Goal: Task Accomplishment & Management: Manage account settings

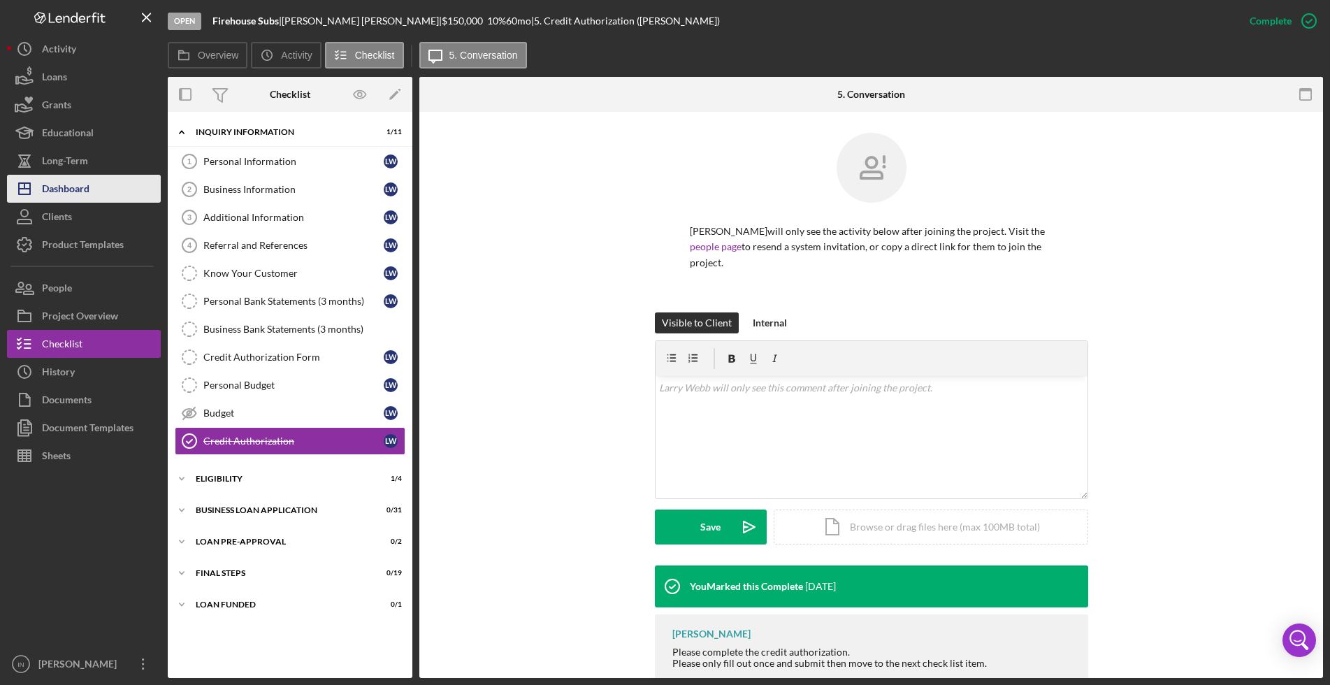
click at [96, 197] on button "Icon/Dashboard Dashboard" at bounding box center [84, 189] width 154 height 28
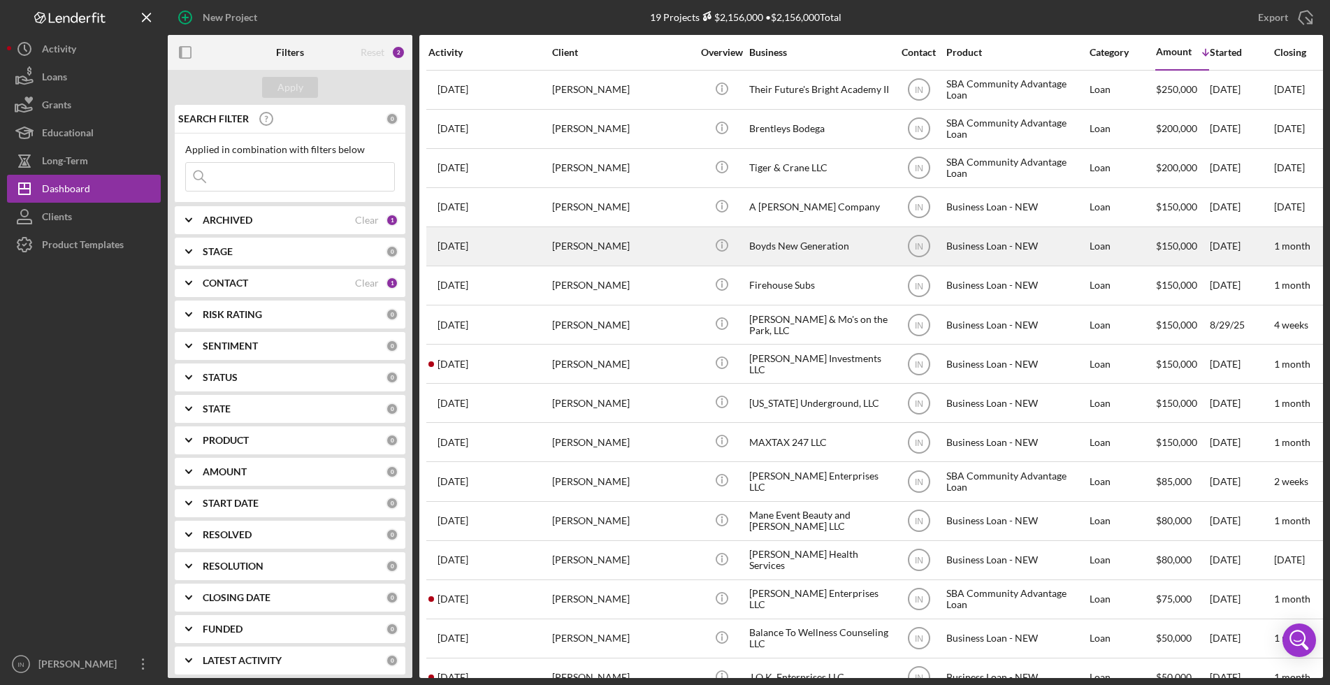
click at [624, 248] on div "[PERSON_NAME]" at bounding box center [622, 246] width 140 height 37
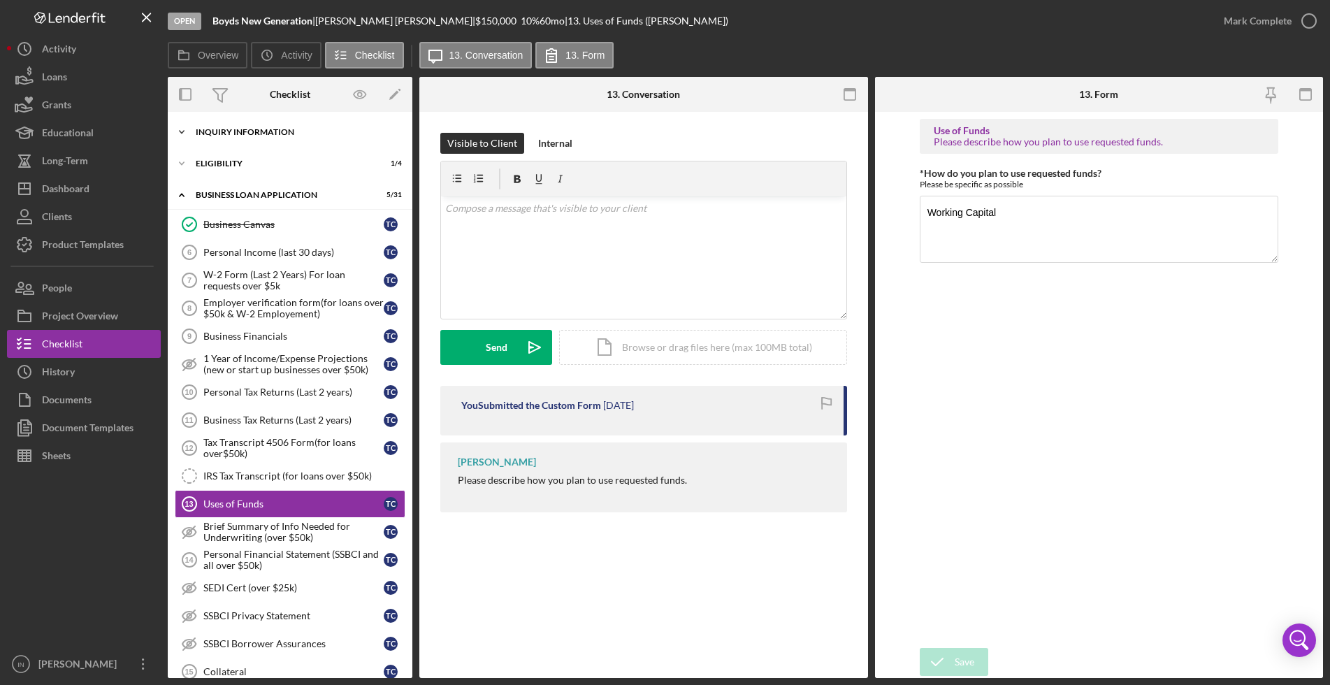
click at [280, 130] on div "INQUIRY INFORMATION" at bounding box center [295, 132] width 199 height 8
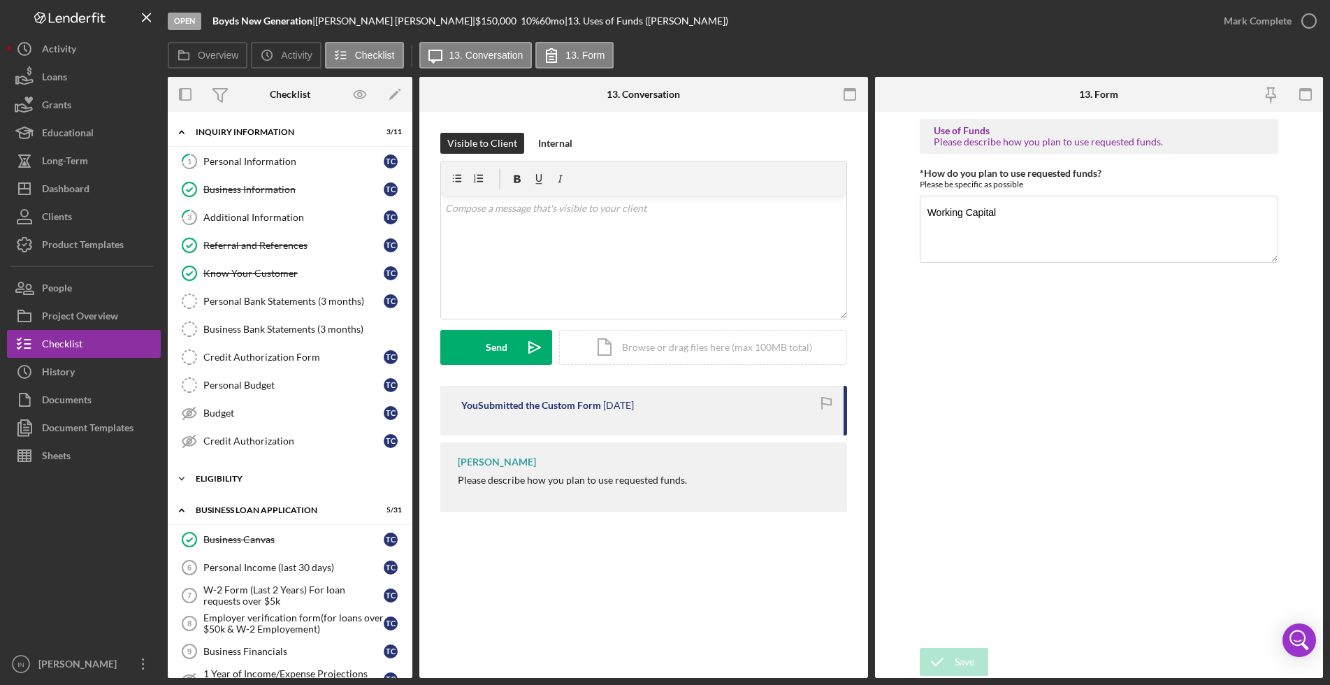
click at [286, 479] on div "ELIGIBILITY" at bounding box center [295, 479] width 199 height 8
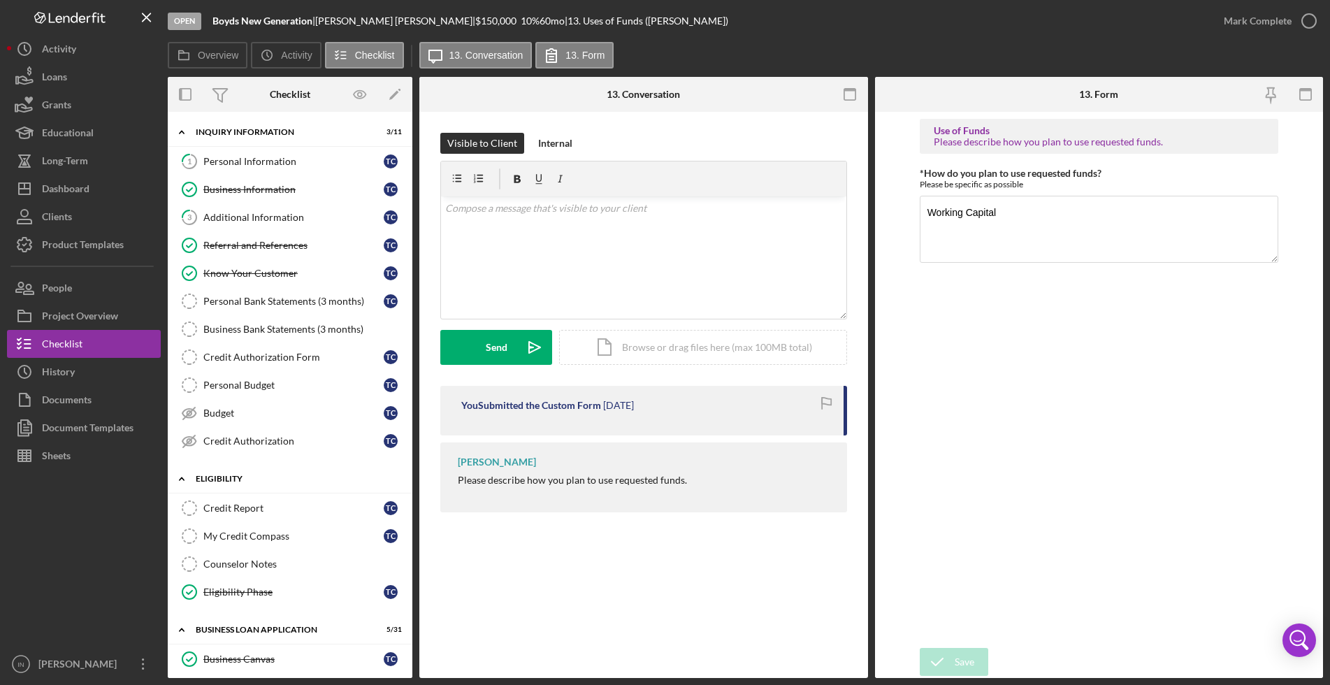
scroll to position [262, 0]
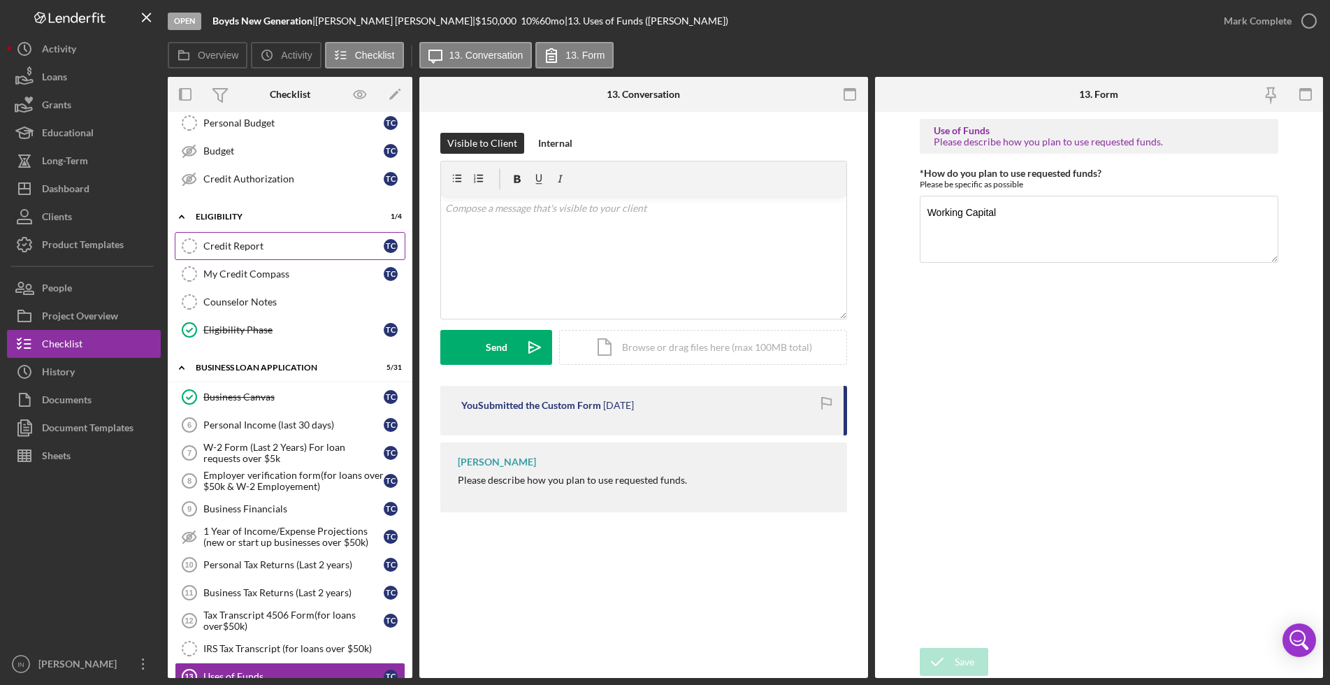
click at [293, 245] on div "Credit Report" at bounding box center [293, 245] width 180 height 11
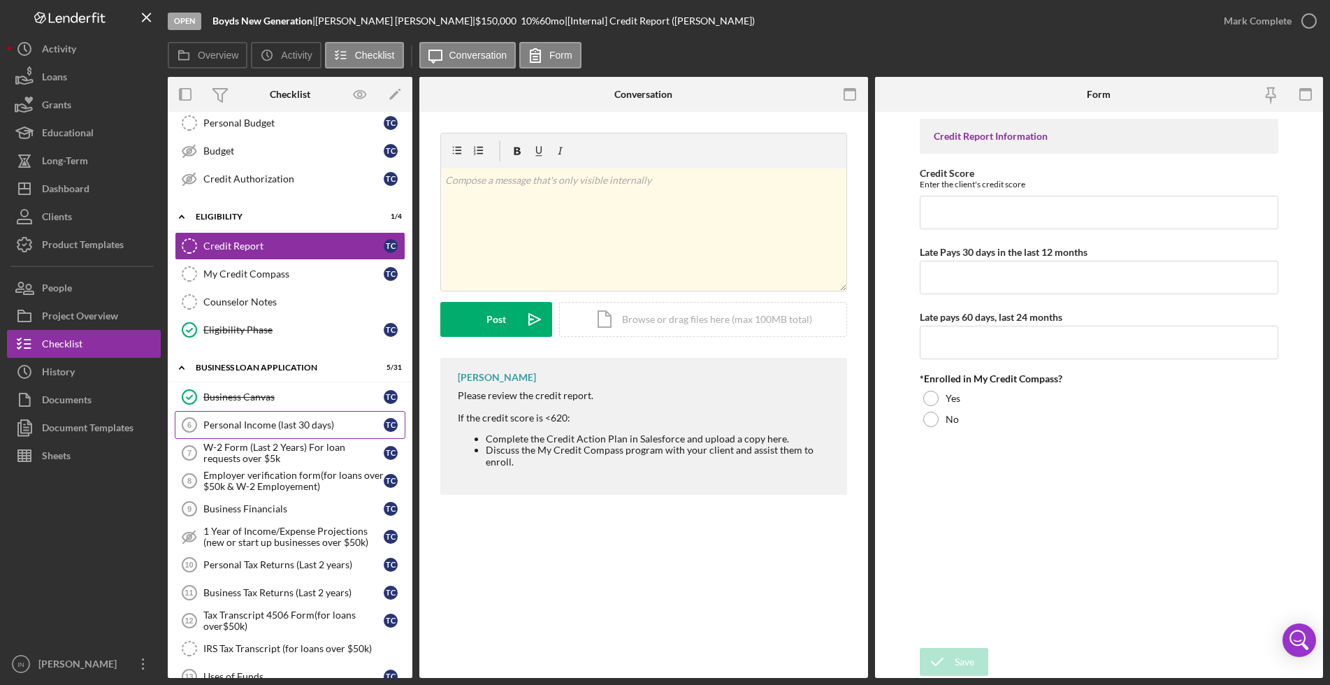
click at [263, 426] on div "Personal Income (last 30 days)" at bounding box center [293, 424] width 180 height 11
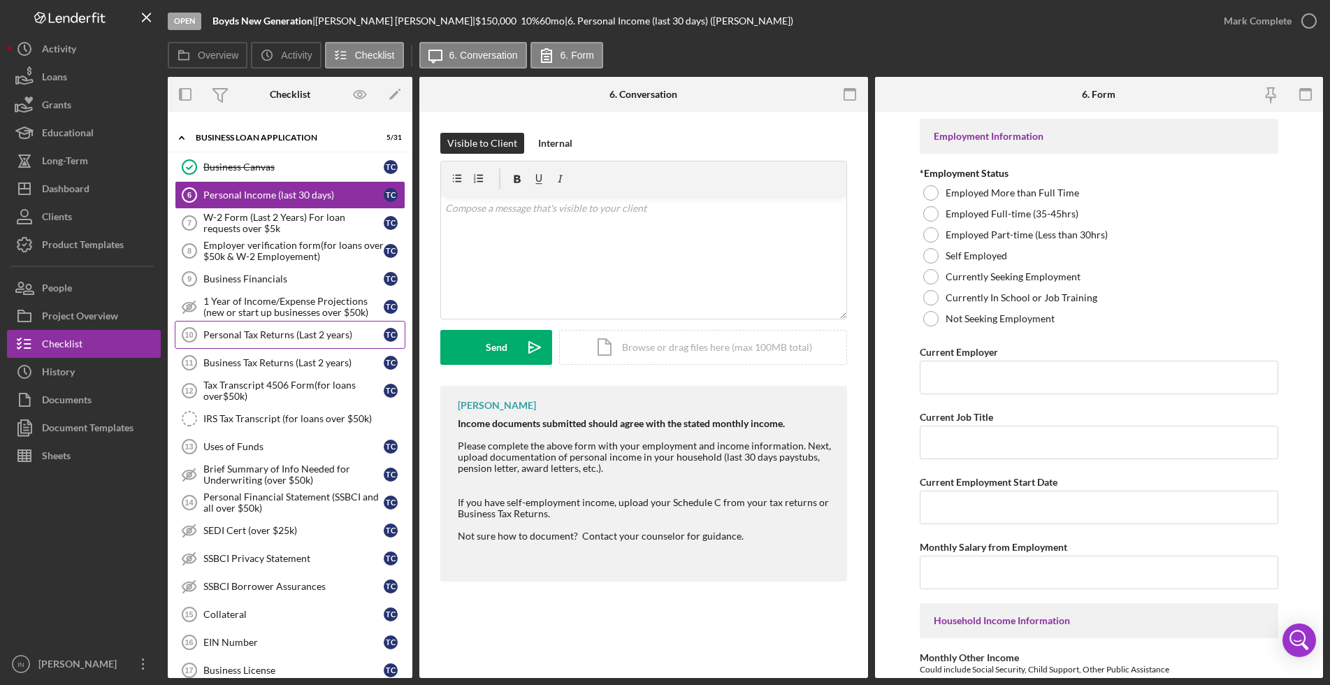
scroll to position [526, 0]
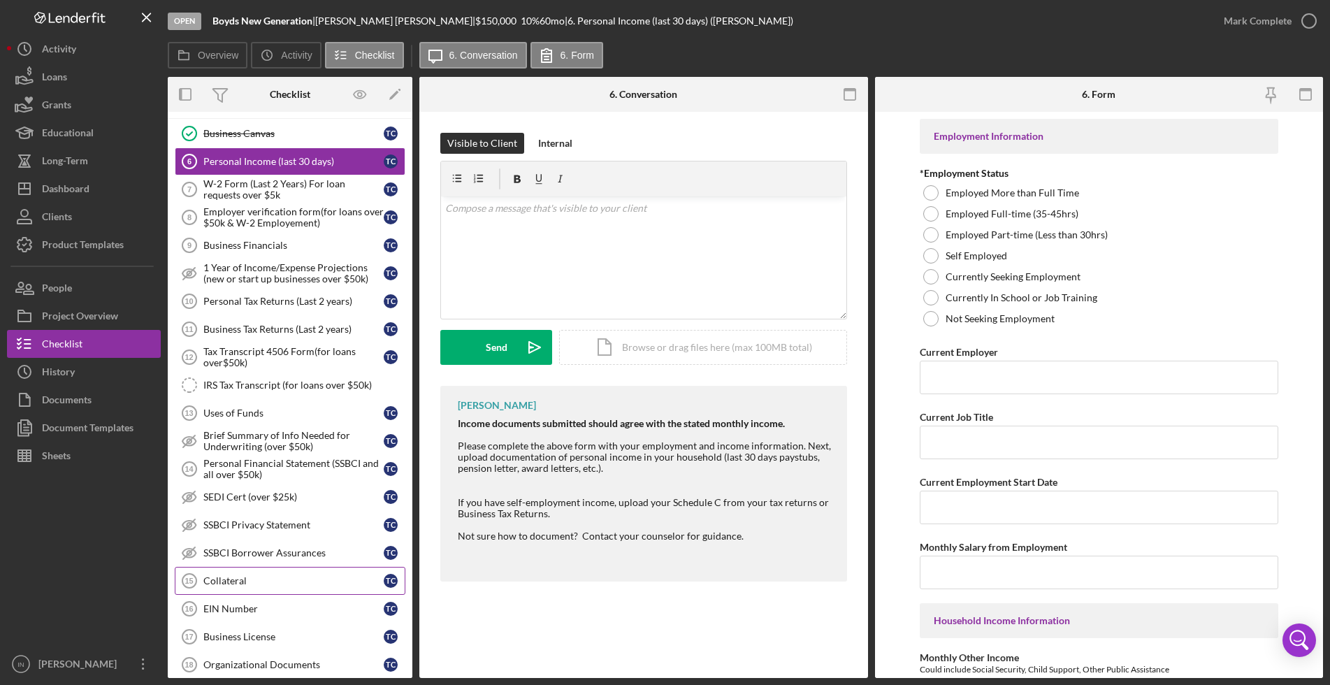
click at [294, 575] on div "Collateral" at bounding box center [293, 580] width 180 height 11
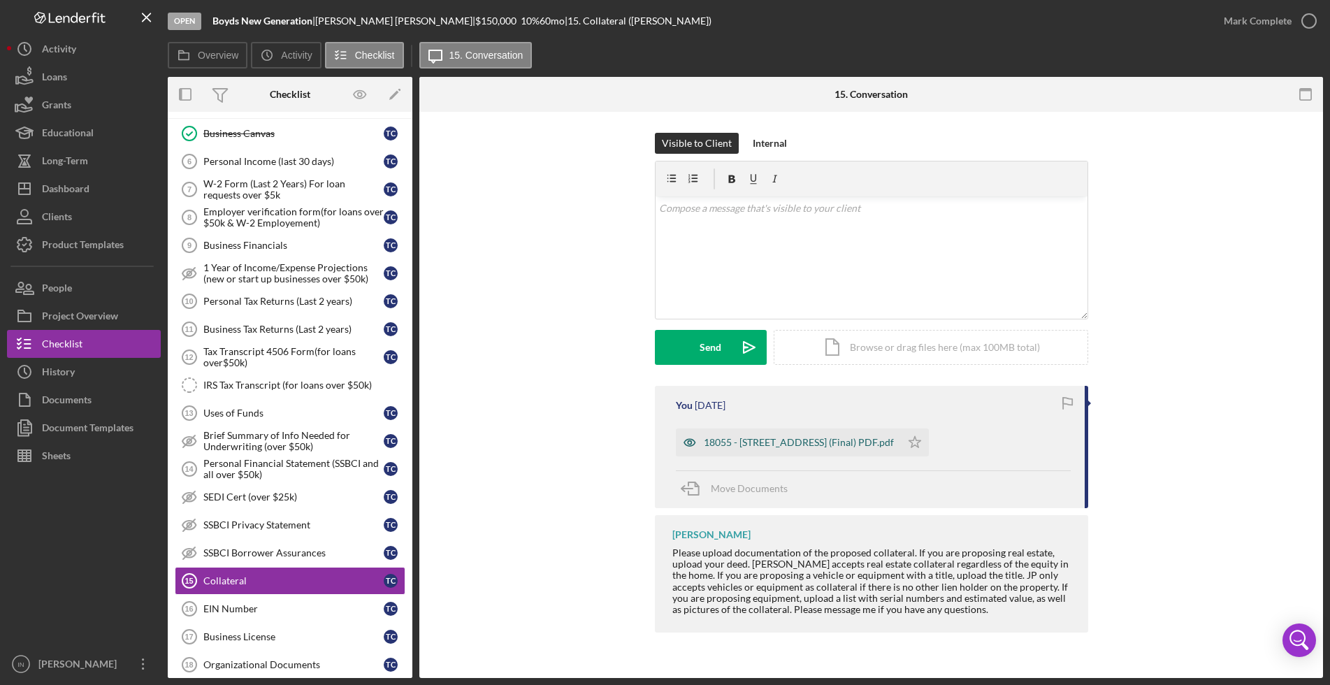
click at [823, 432] on div "18055 - [STREET_ADDRESS] (Final) PDF.pdf" at bounding box center [788, 442] width 225 height 28
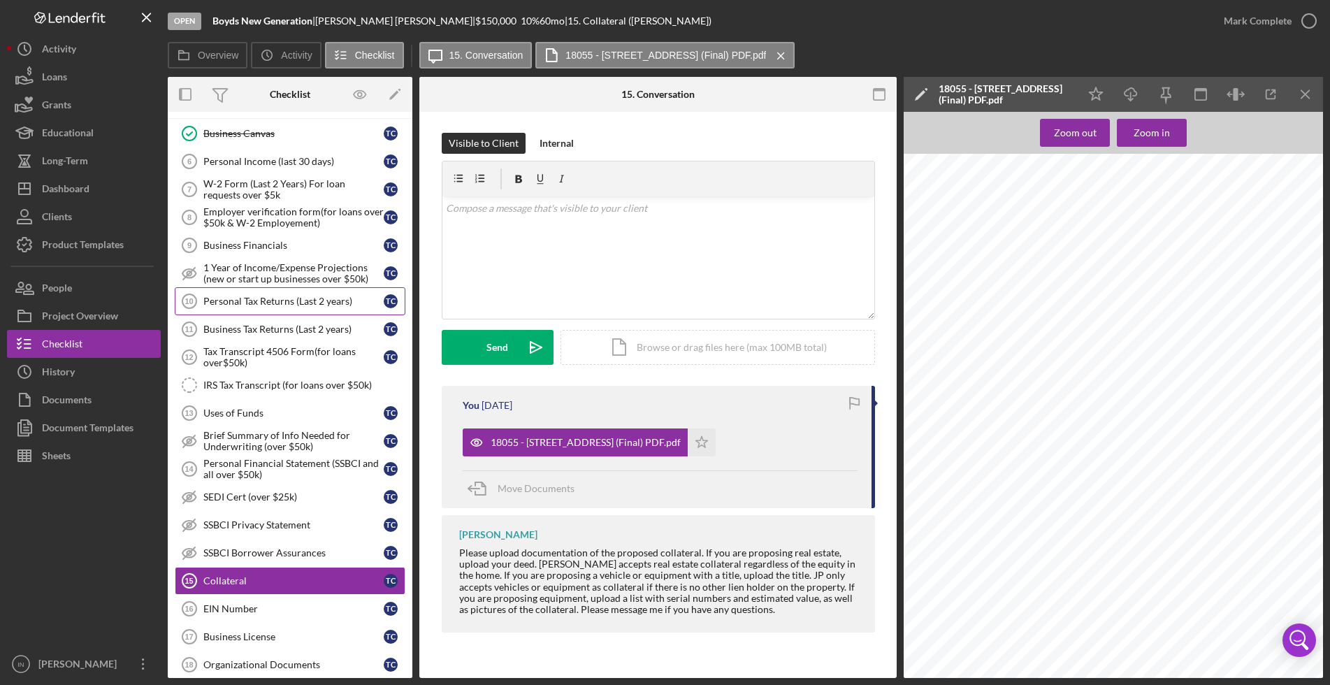
click at [284, 307] on link "Personal Tax Returns (Last 2 years) 10 Personal Tax Returns (Last 2 years) T C" at bounding box center [290, 301] width 231 height 28
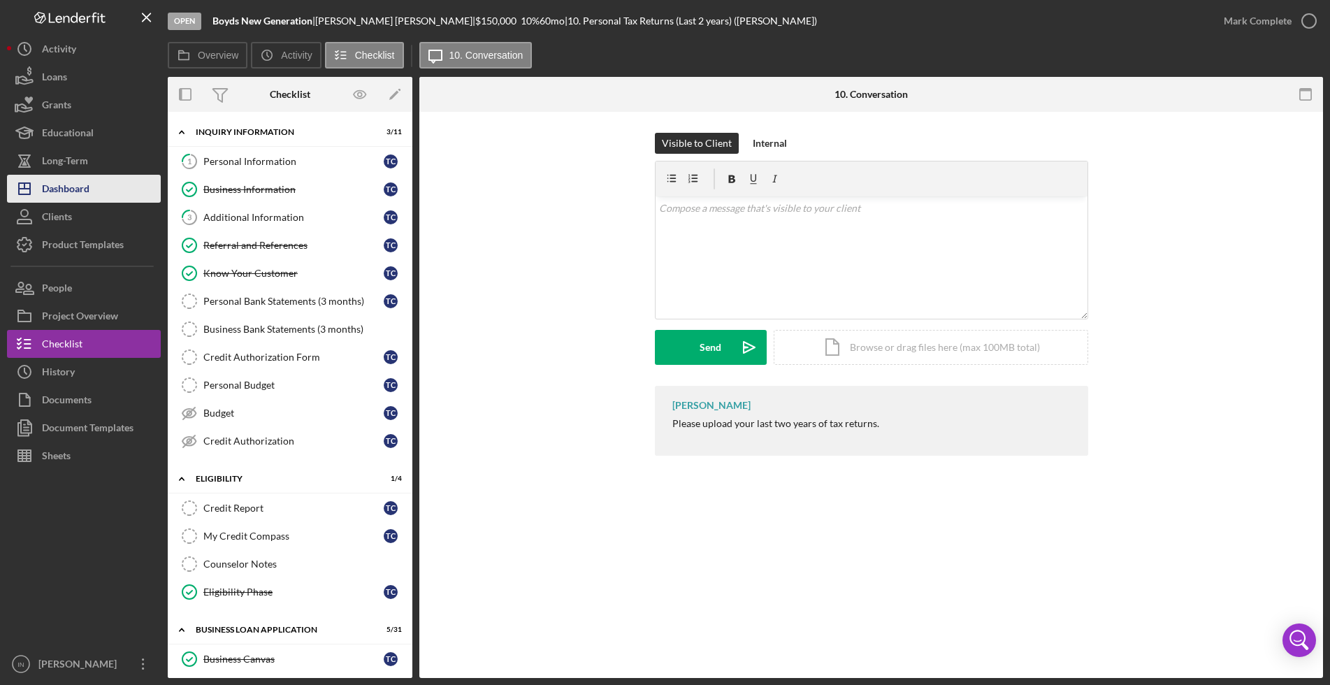
click at [68, 187] on div "Dashboard" at bounding box center [66, 190] width 48 height 31
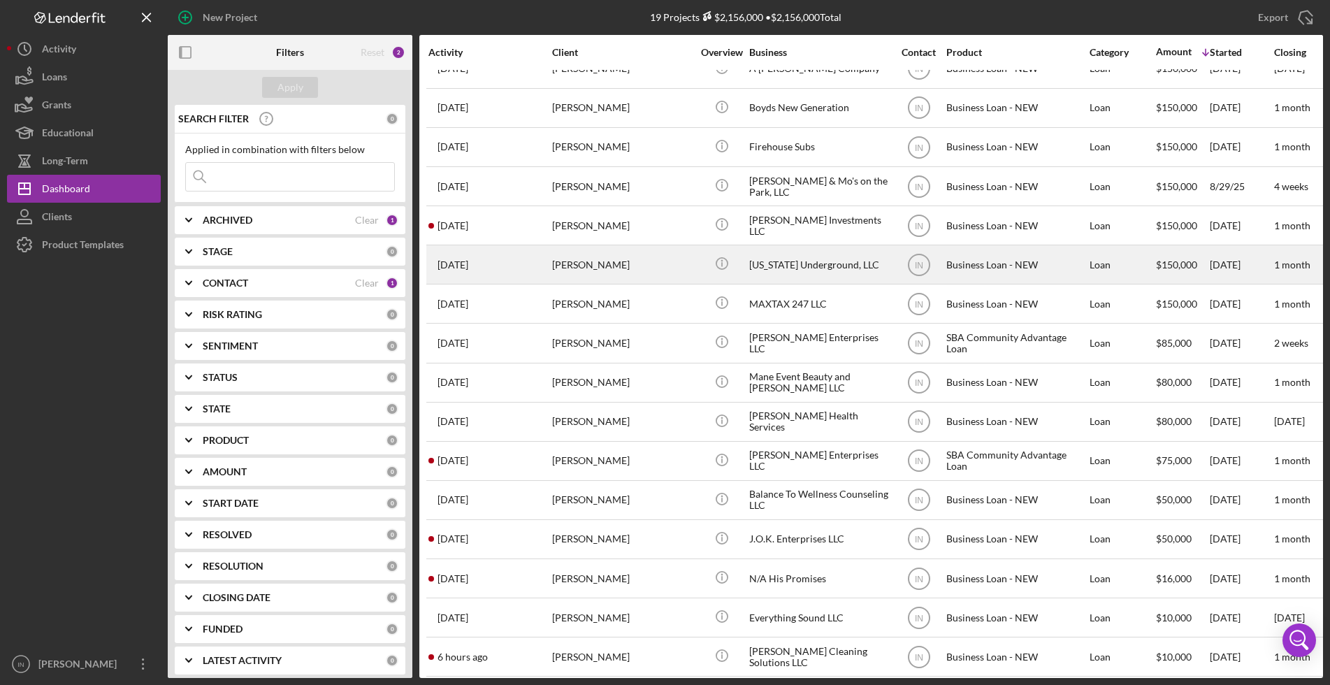
scroll to position [157, 0]
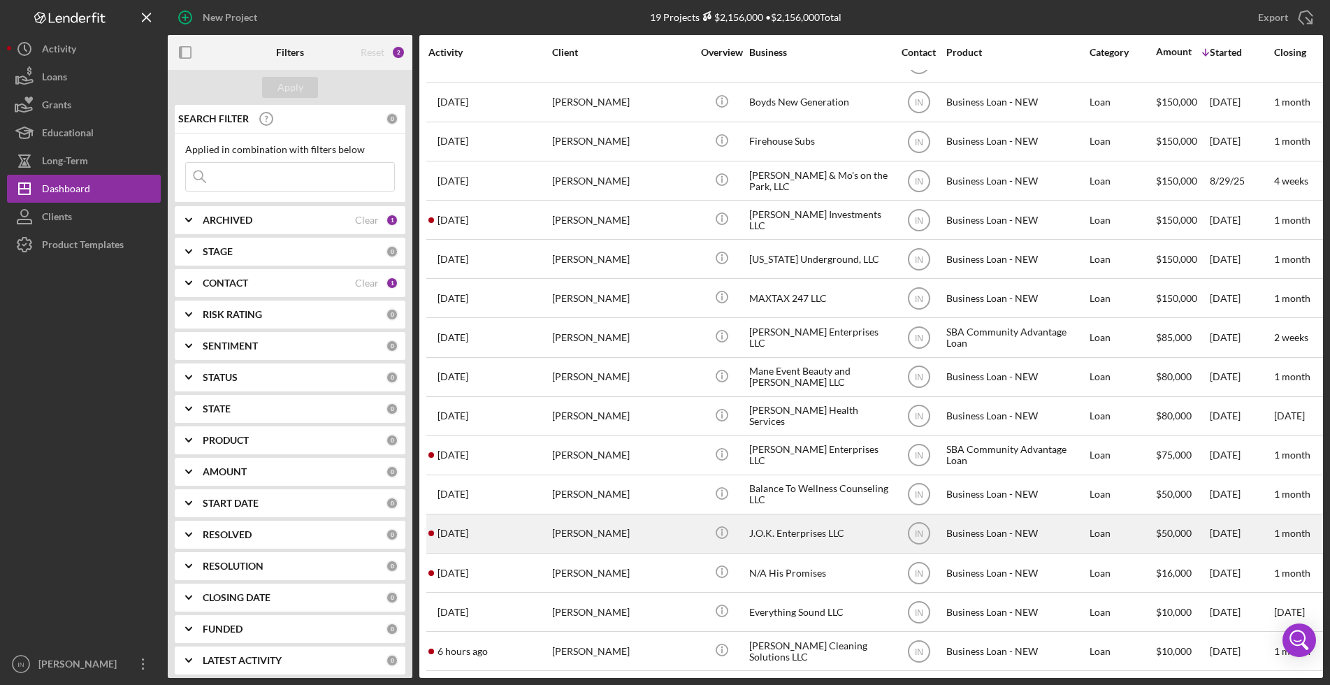
click at [608, 521] on div "[PERSON_NAME]" at bounding box center [622, 533] width 140 height 37
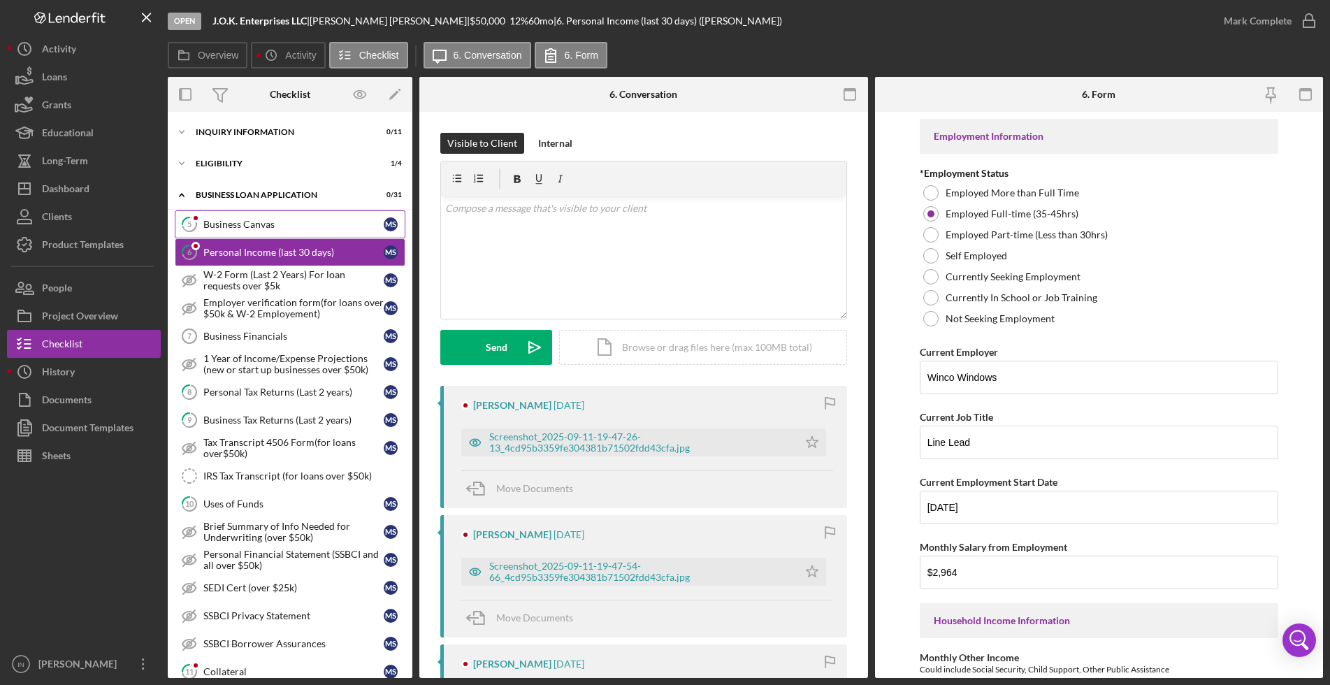
click at [259, 213] on link "5 Business Canvas M S" at bounding box center [290, 224] width 231 height 28
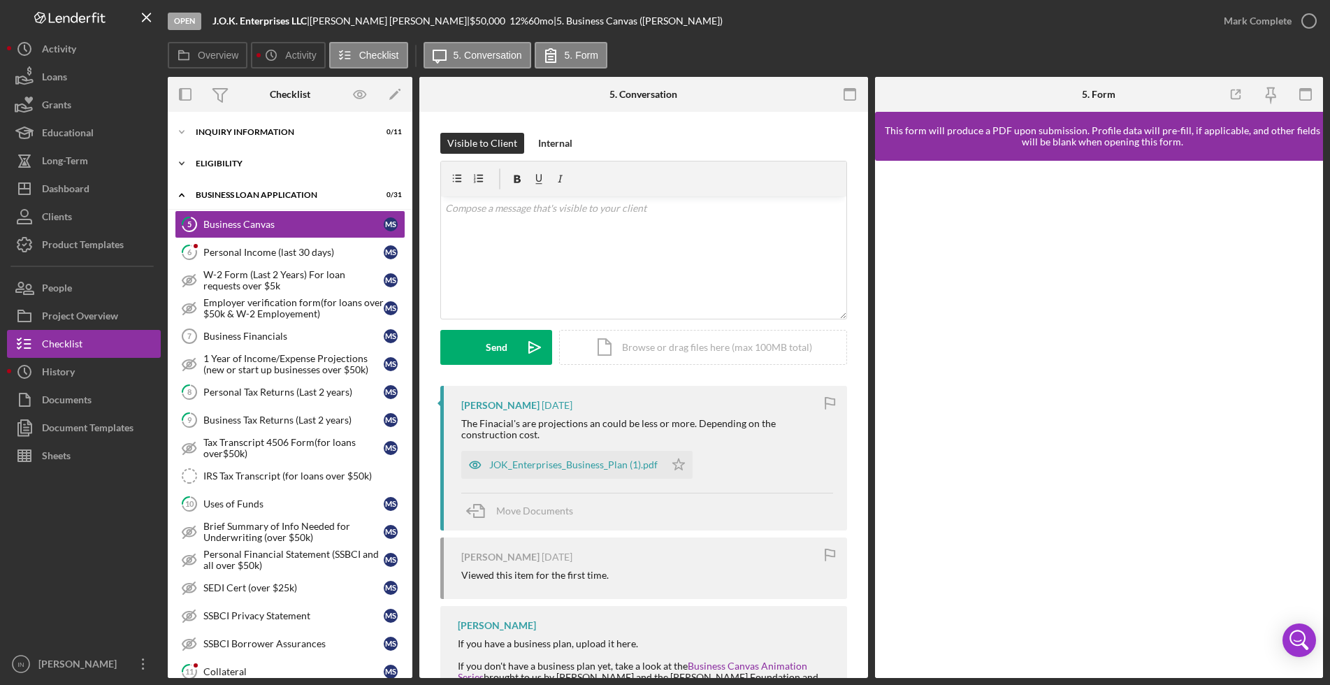
click at [255, 162] on div "ELIGIBILITY" at bounding box center [295, 163] width 199 height 8
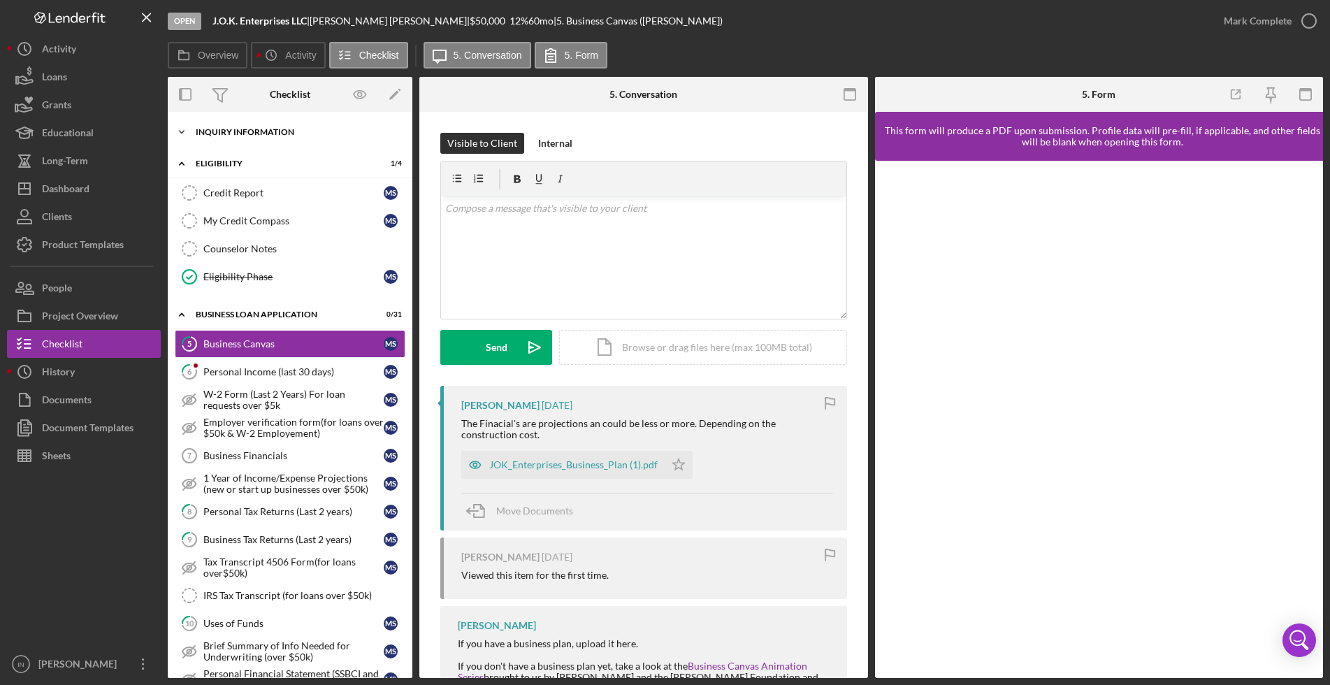
click at [239, 128] on div "INQUIRY INFORMATION" at bounding box center [295, 132] width 199 height 8
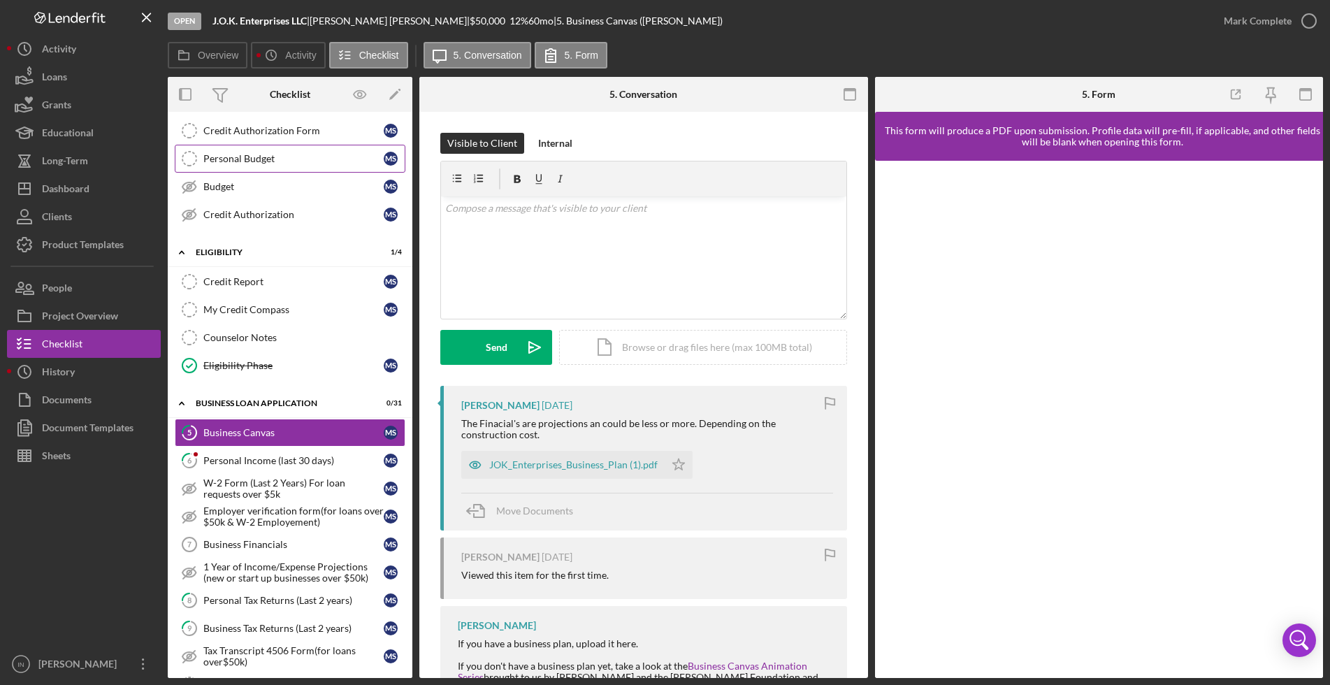
scroll to position [227, 0]
click at [565, 470] on div "JOK_Enterprises_Business_Plan (1).pdf" at bounding box center [573, 464] width 168 height 11
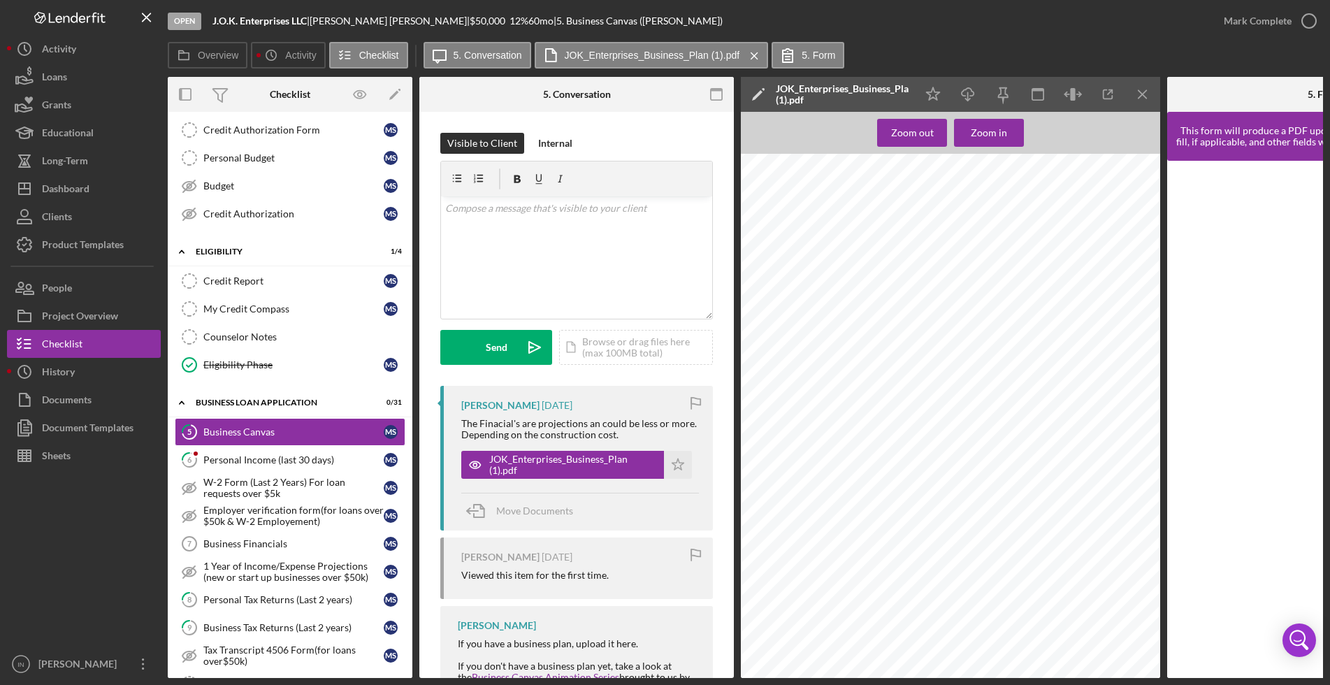
scroll to position [1401, 0]
click at [49, 179] on div "Dashboard" at bounding box center [66, 190] width 48 height 31
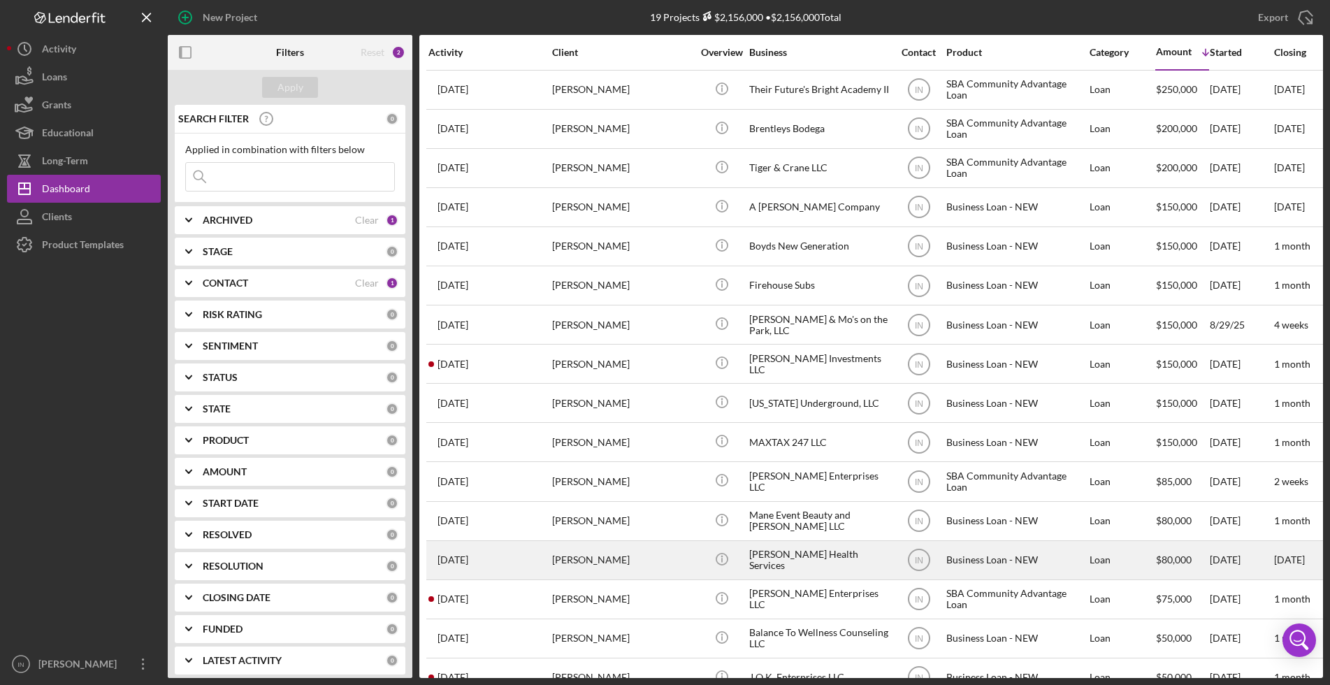
click at [601, 567] on div "[PERSON_NAME]" at bounding box center [622, 560] width 140 height 37
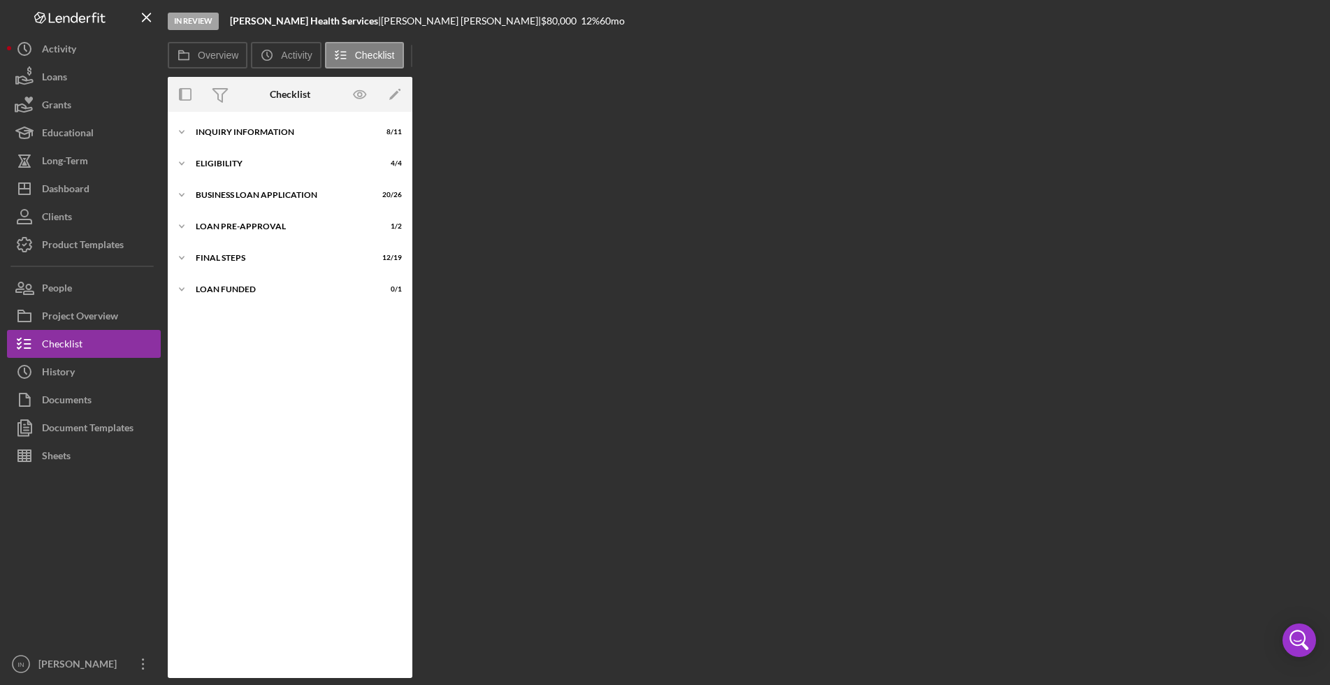
scroll to position [171, 0]
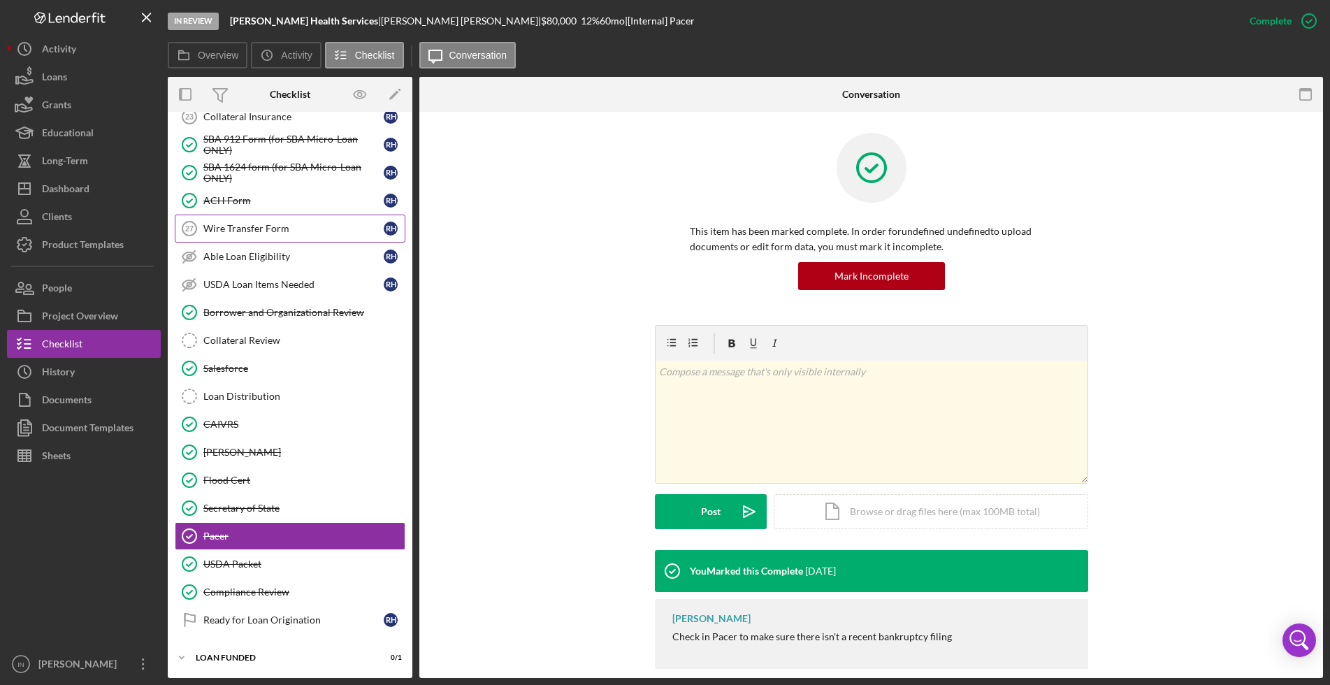
click at [296, 238] on link "Wire Transfer Form 27 Wire Transfer Form R H" at bounding box center [290, 229] width 231 height 28
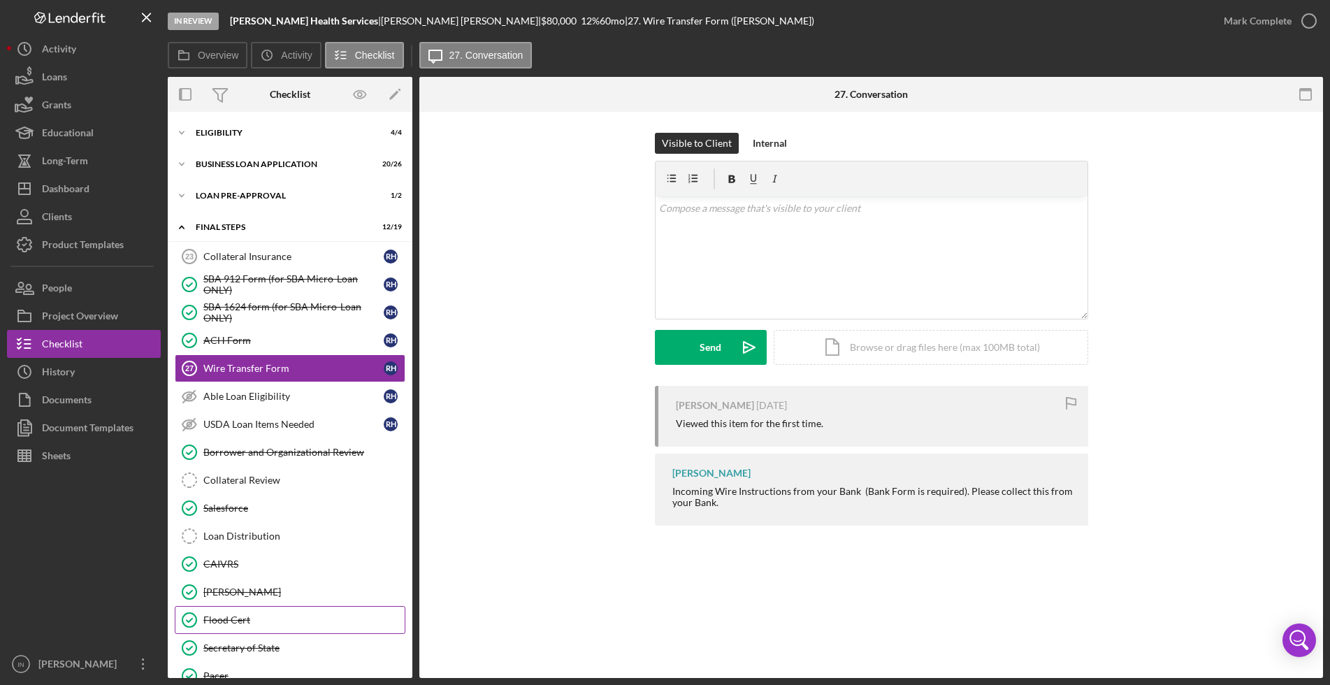
scroll to position [28, 0]
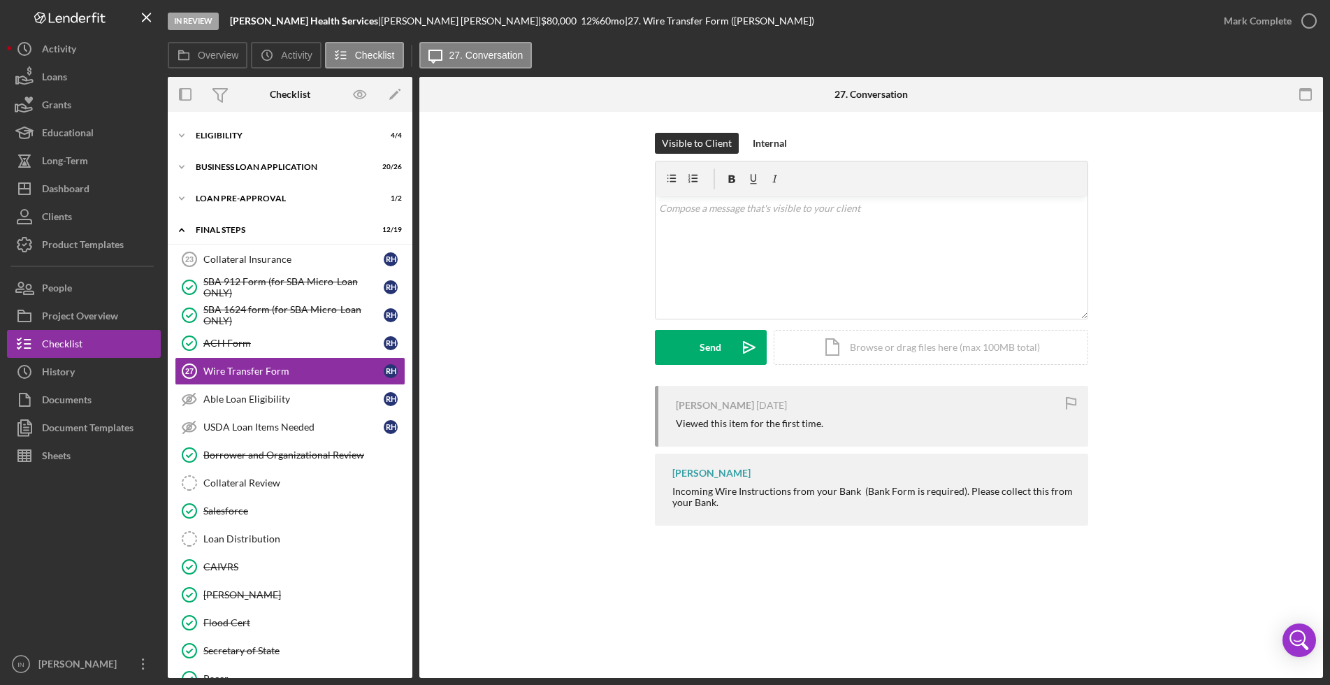
click at [515, 528] on div "[PERSON_NAME] [DATE] Viewed this item for the first time. [PERSON_NAME] Incomin…" at bounding box center [871, 459] width 862 height 147
click at [75, 185] on div "Dashboard" at bounding box center [66, 190] width 48 height 31
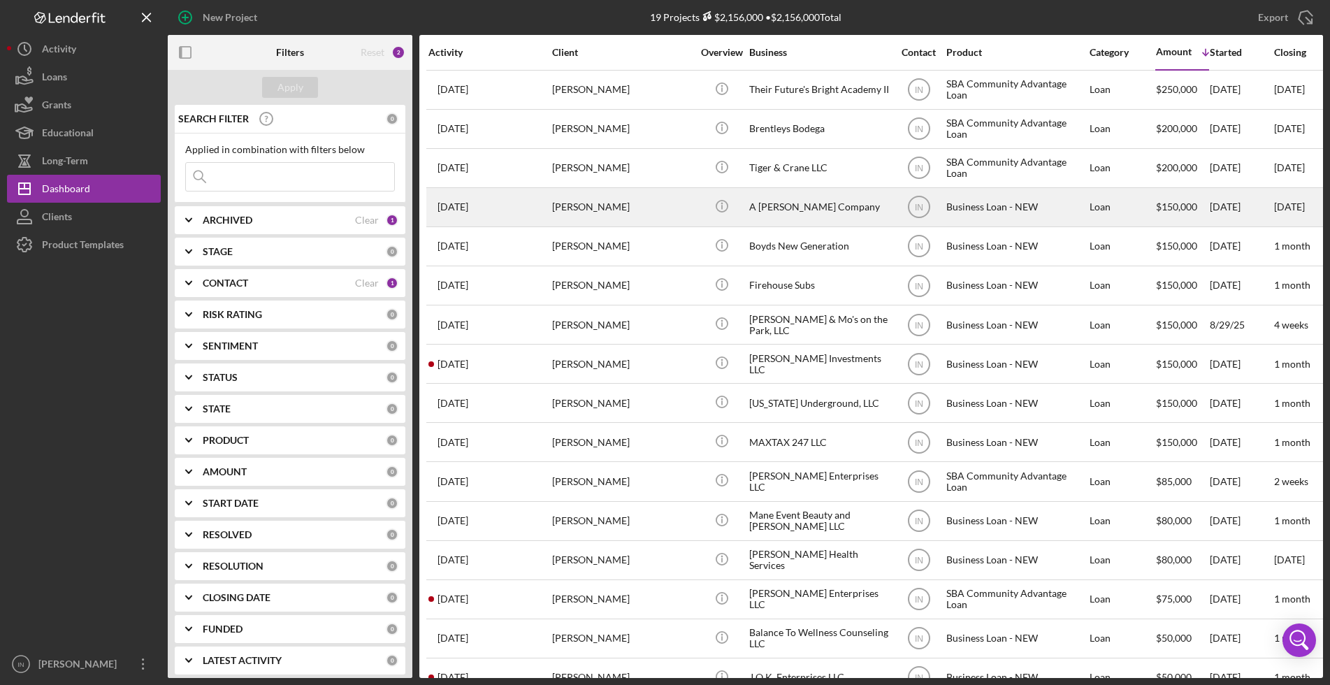
click at [748, 212] on td "Icon/Info" at bounding box center [722, 206] width 54 height 39
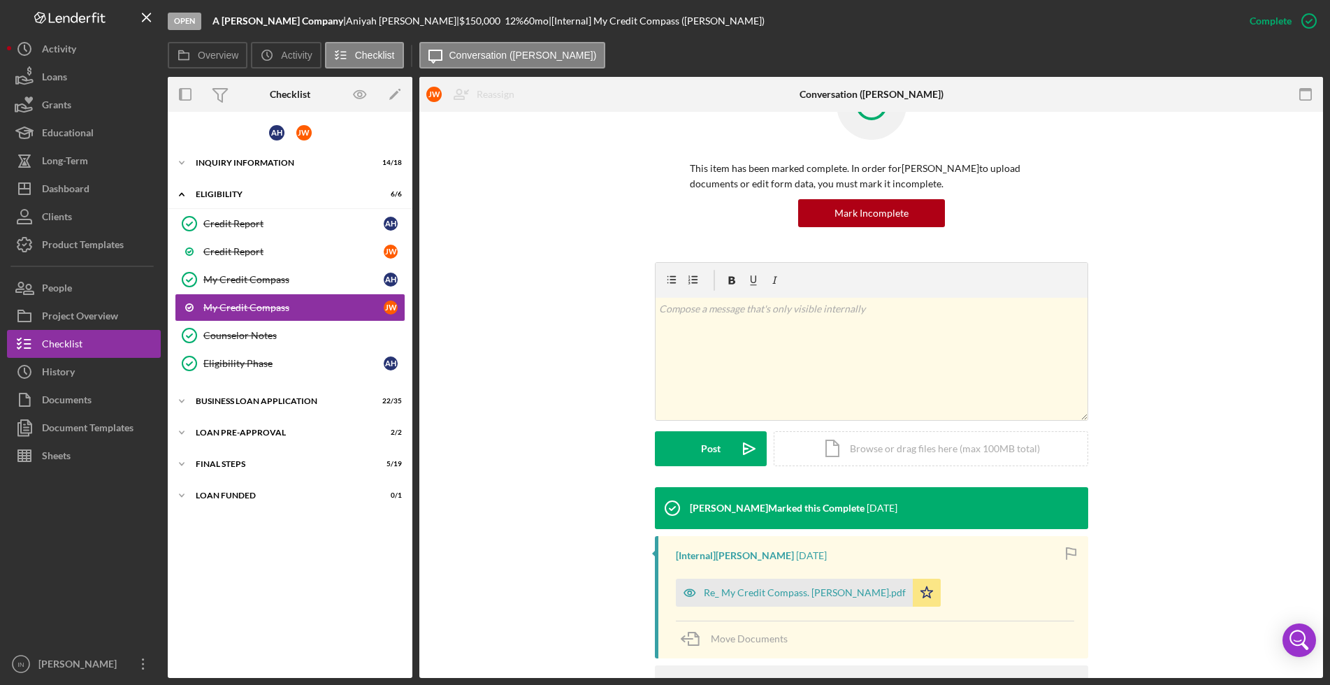
scroll to position [64, 0]
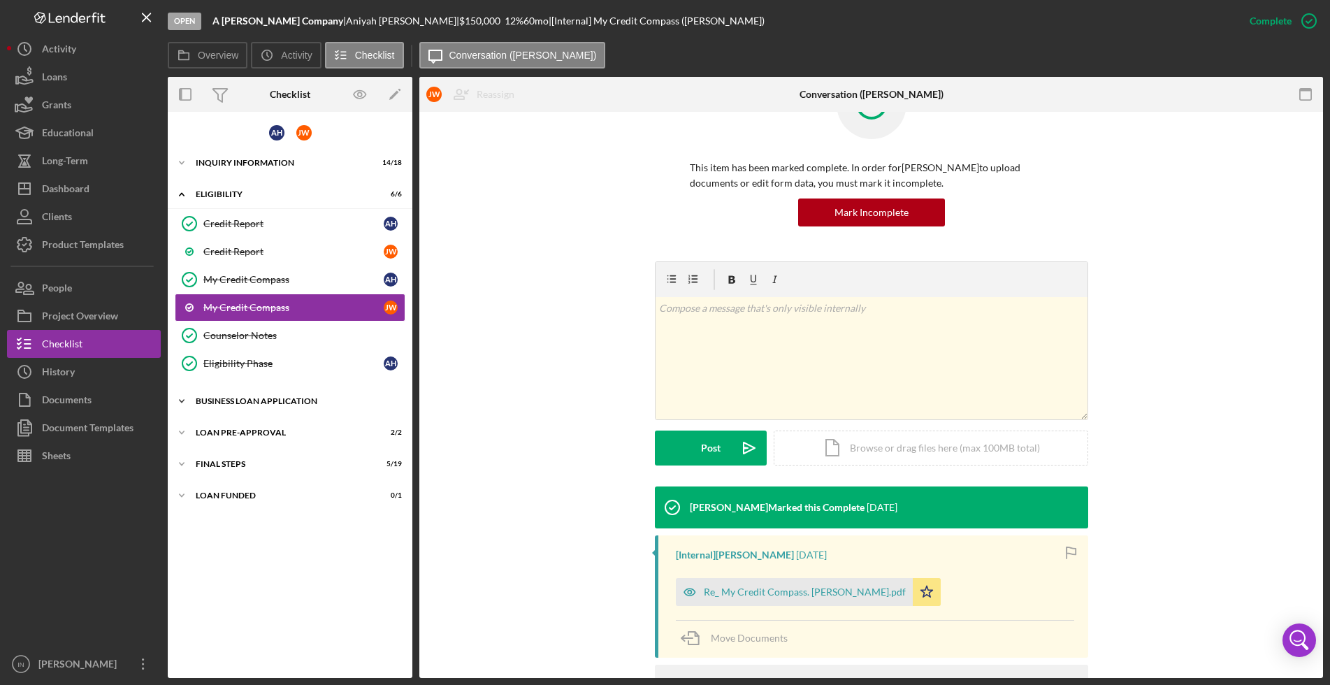
click at [222, 405] on div "Icon/Expander BUSINESS LOAN APPLICATION 22 / 35" at bounding box center [290, 401] width 245 height 28
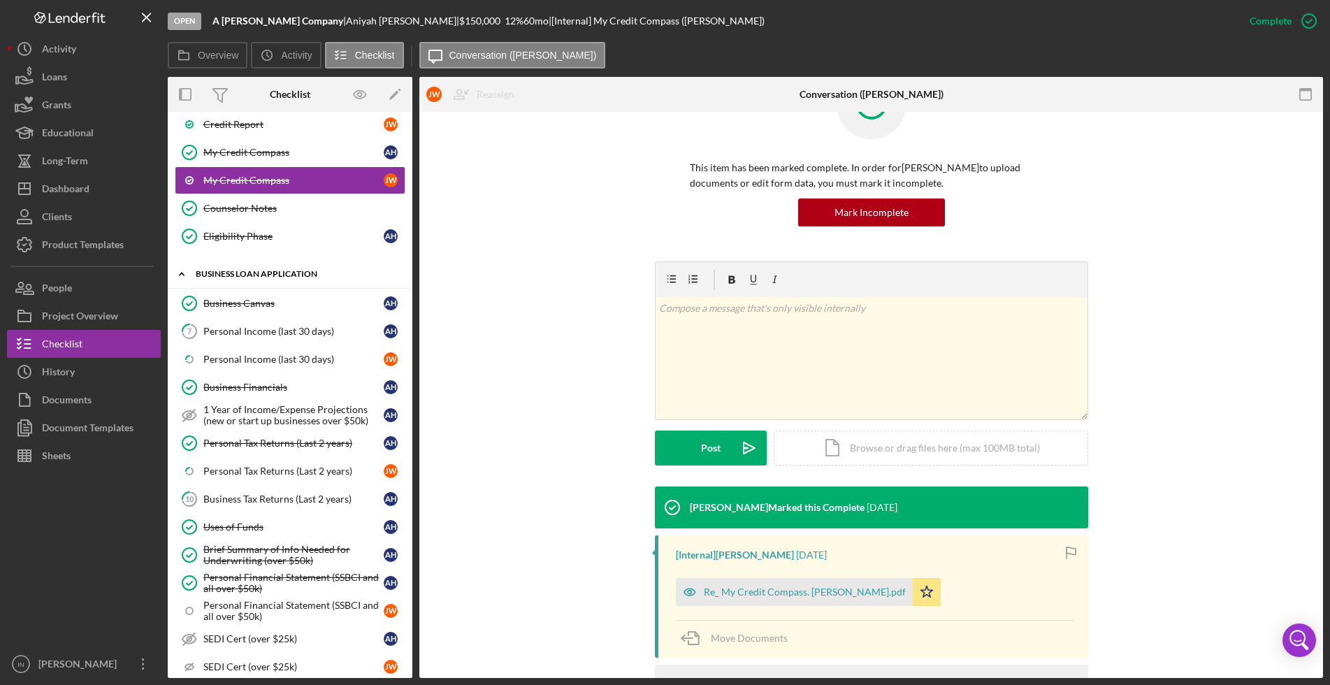
scroll to position [129, 0]
click at [229, 342] on link "7 Personal Income (last 30 days) A H" at bounding box center [290, 329] width 231 height 28
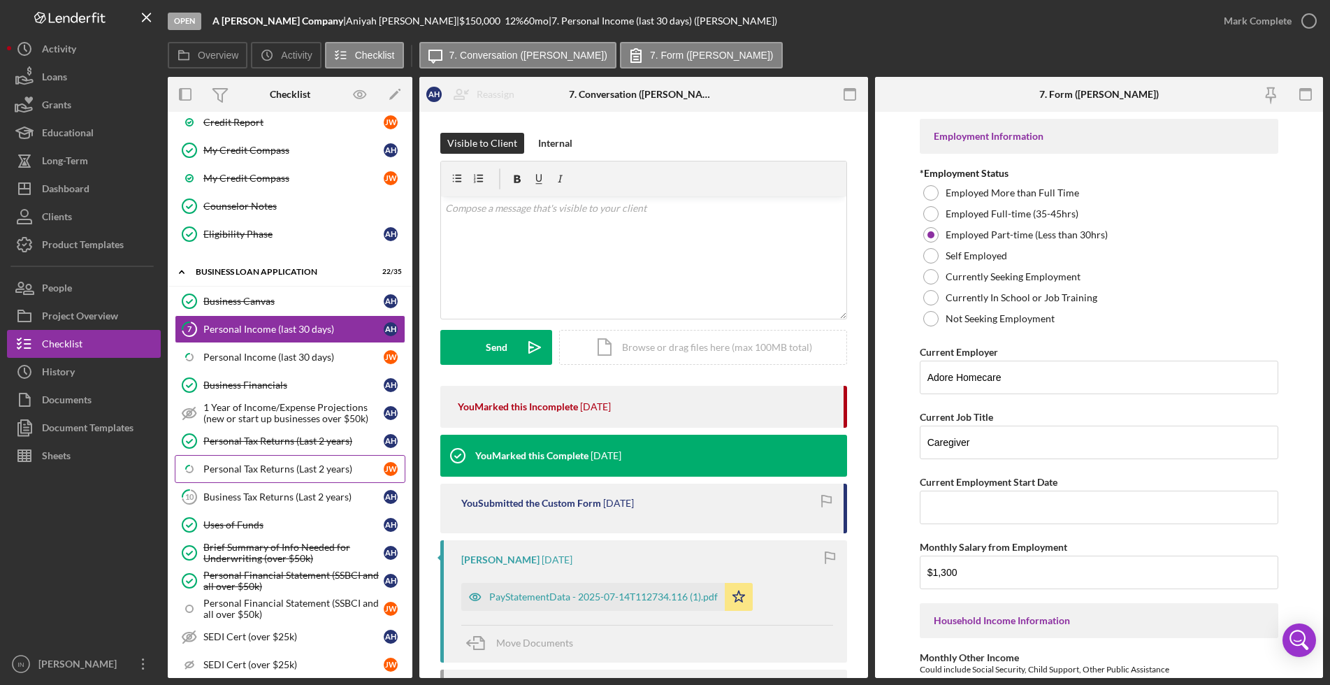
click at [251, 471] on div "Personal Tax Returns (Last 2 years)" at bounding box center [293, 468] width 180 height 11
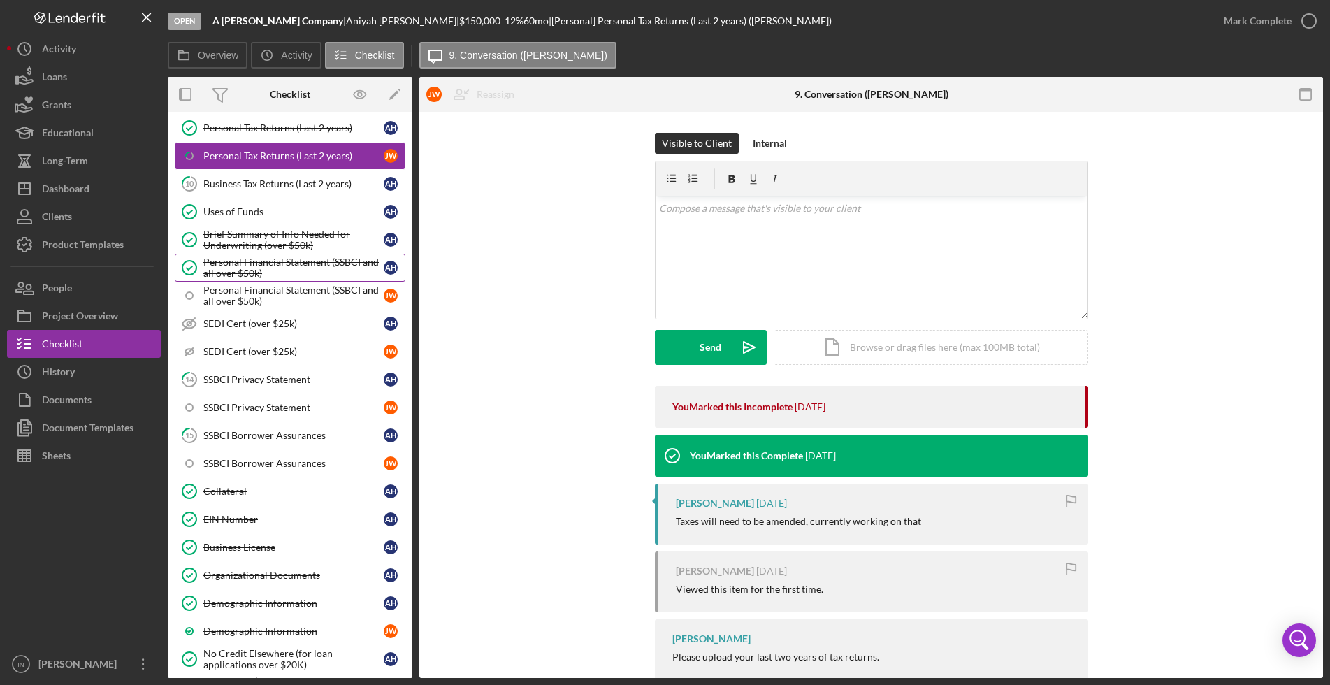
scroll to position [442, 0]
click at [79, 178] on div "Dashboard" at bounding box center [66, 190] width 48 height 31
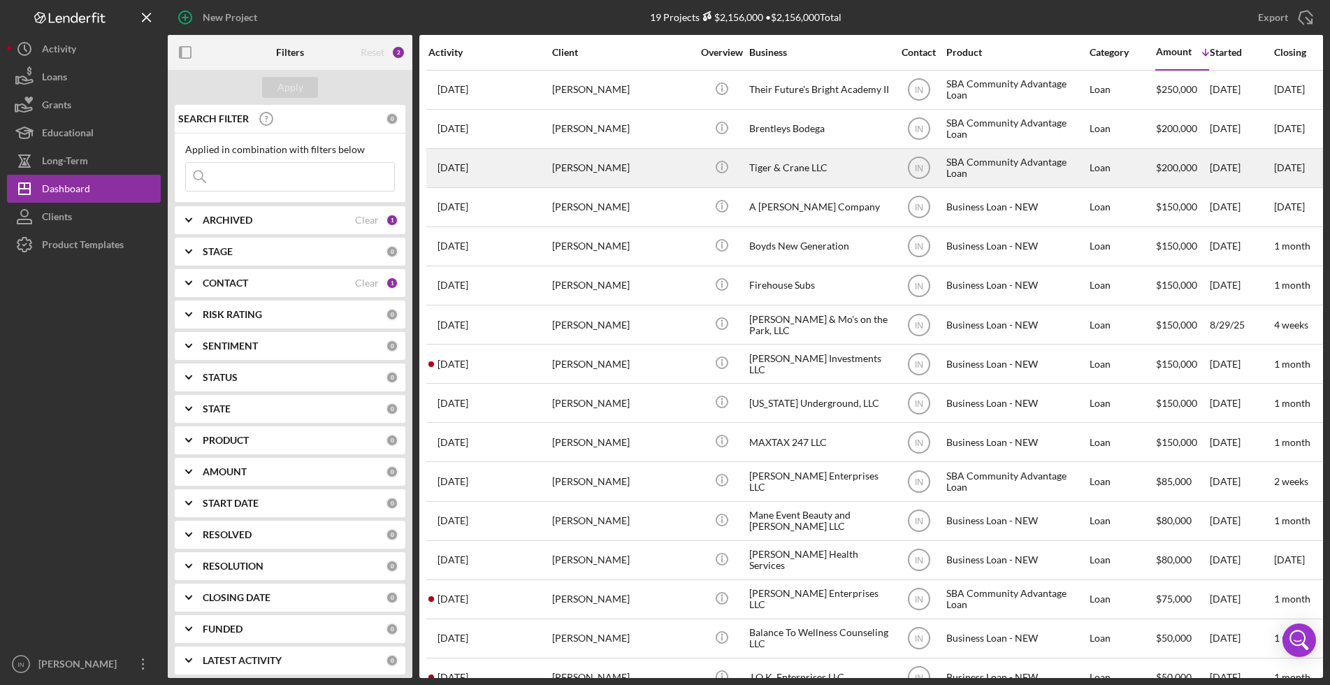
click at [591, 161] on div "[PERSON_NAME]" at bounding box center [622, 168] width 140 height 37
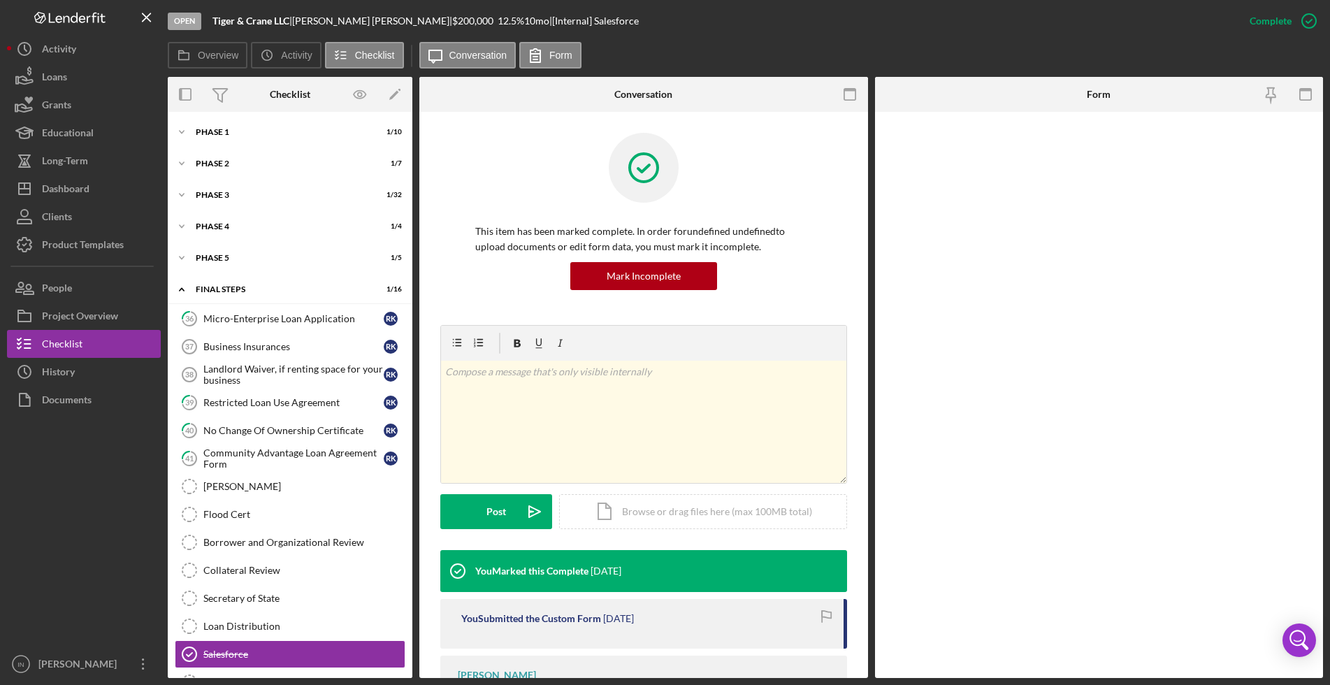
scroll to position [118, 0]
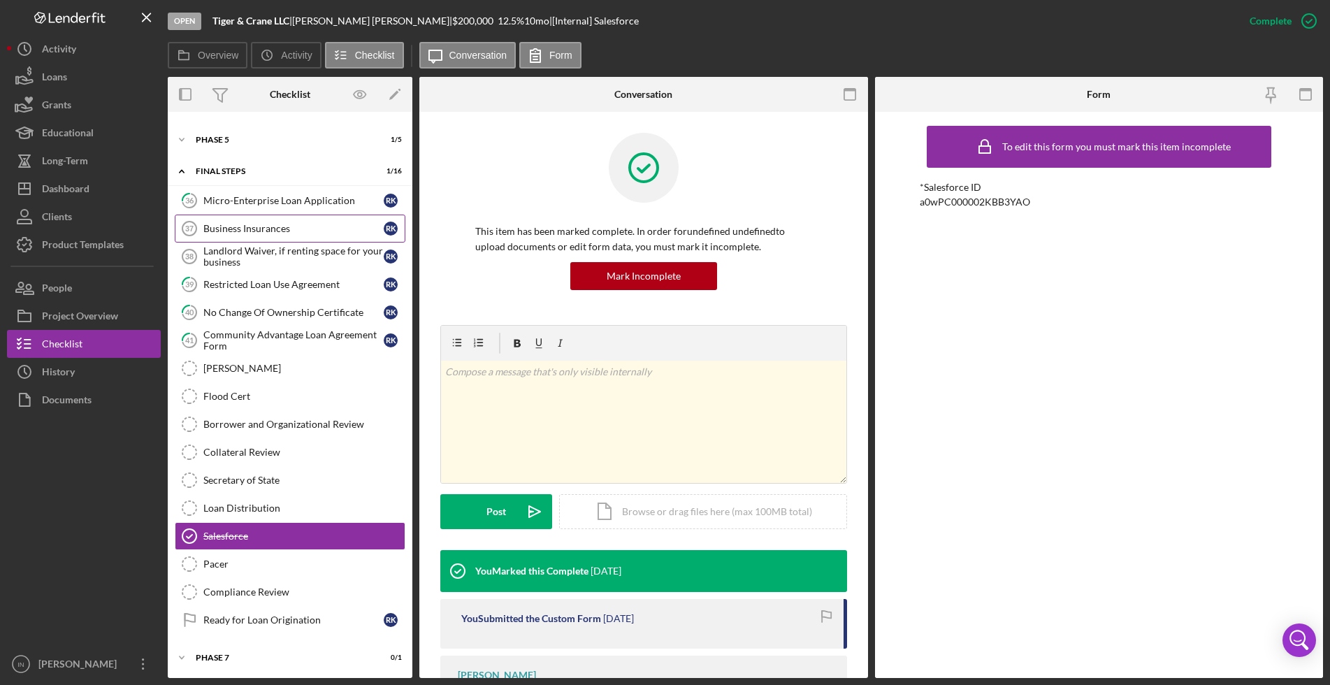
click at [229, 241] on link "Business Insurances 37 Business Insurances R K" at bounding box center [290, 229] width 231 height 28
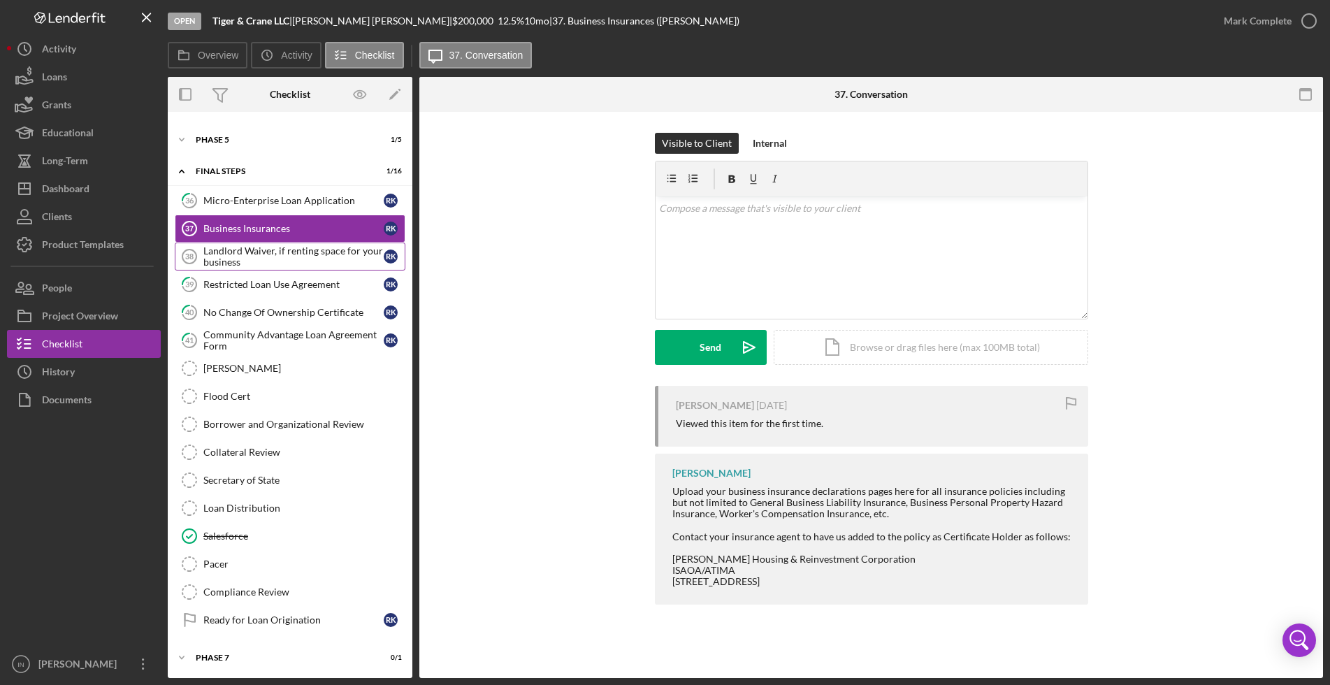
click at [233, 254] on div "Landlord Waiver, if renting space for your business" at bounding box center [293, 256] width 180 height 22
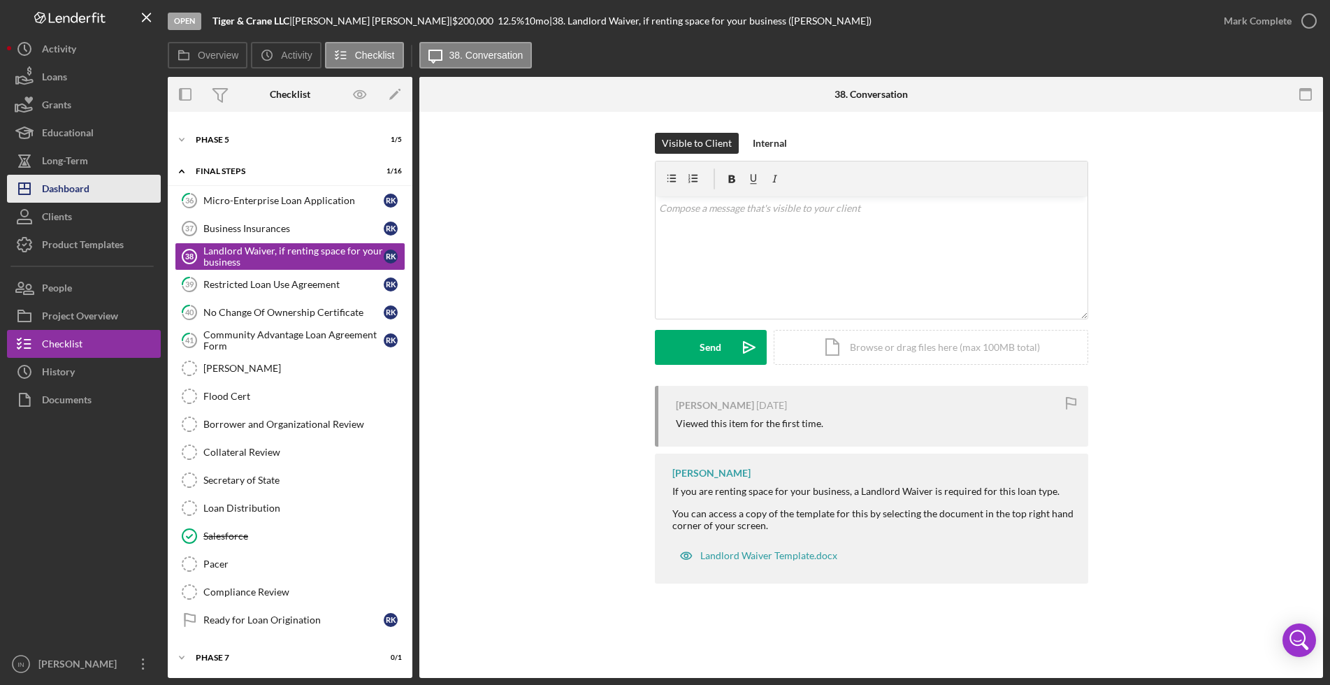
click at [61, 194] on div "Dashboard" at bounding box center [66, 190] width 48 height 31
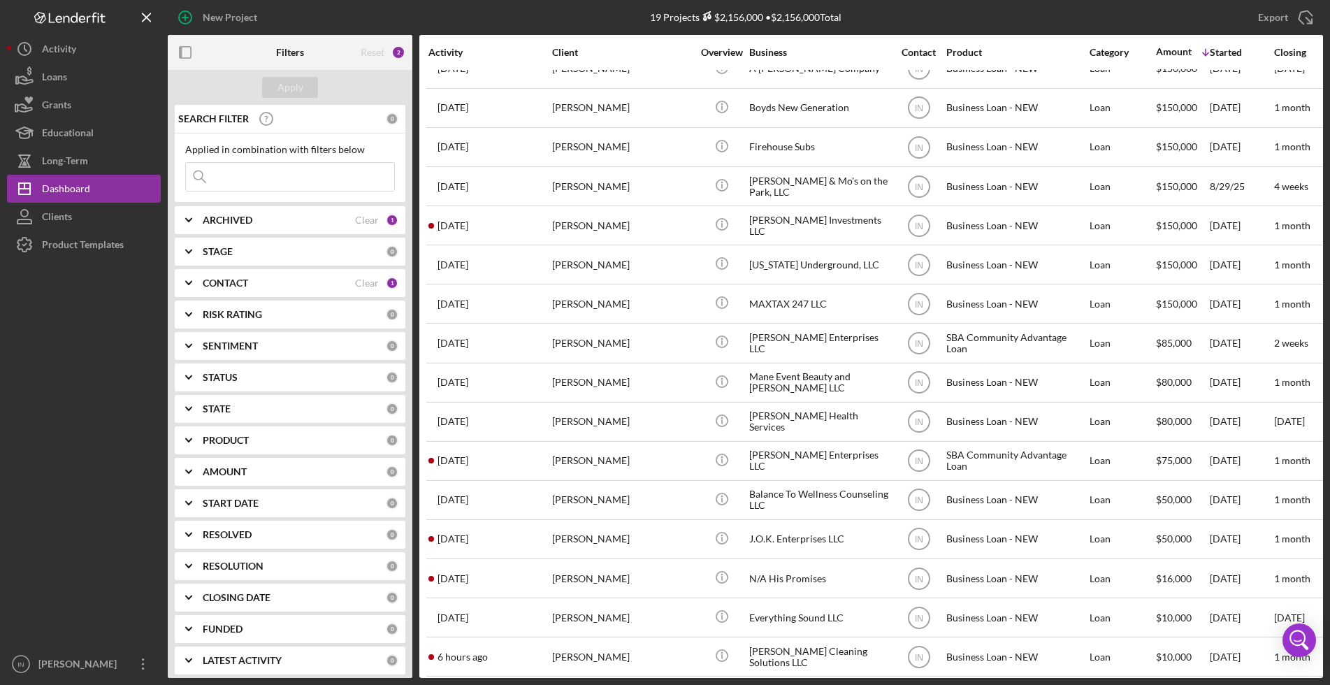
scroll to position [157, 0]
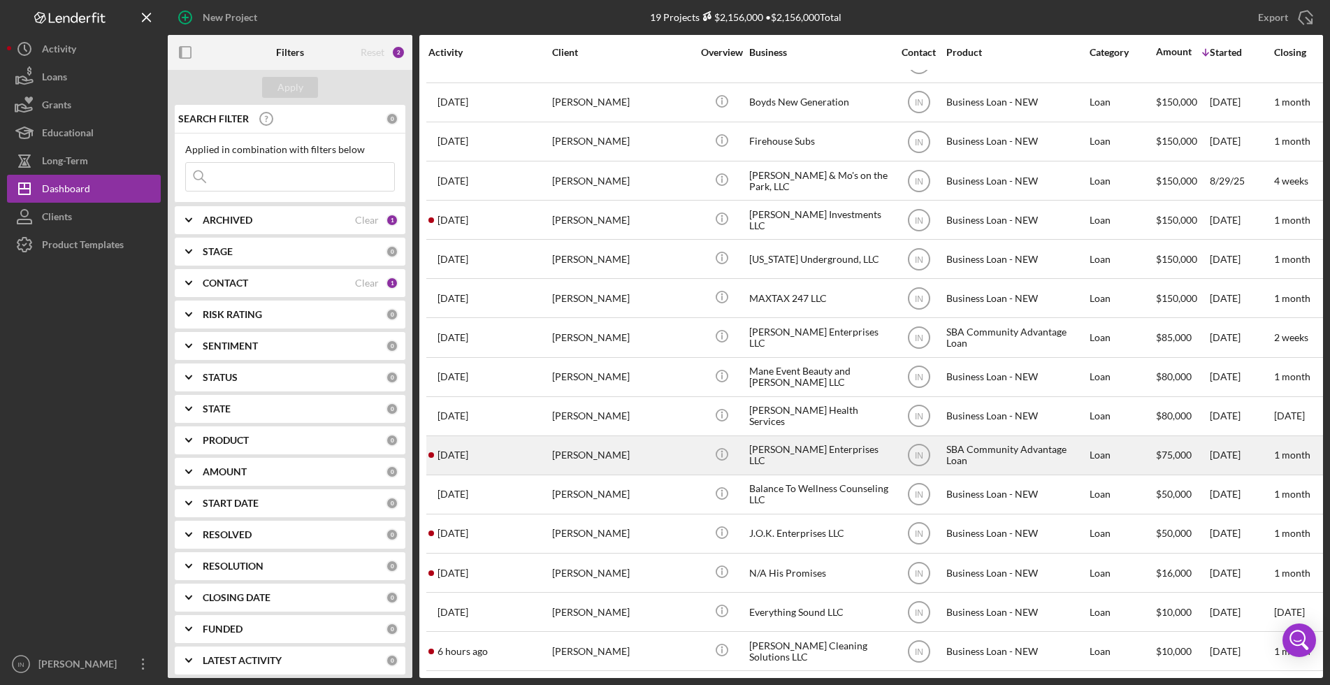
click at [554, 442] on div "[PERSON_NAME]" at bounding box center [622, 455] width 140 height 37
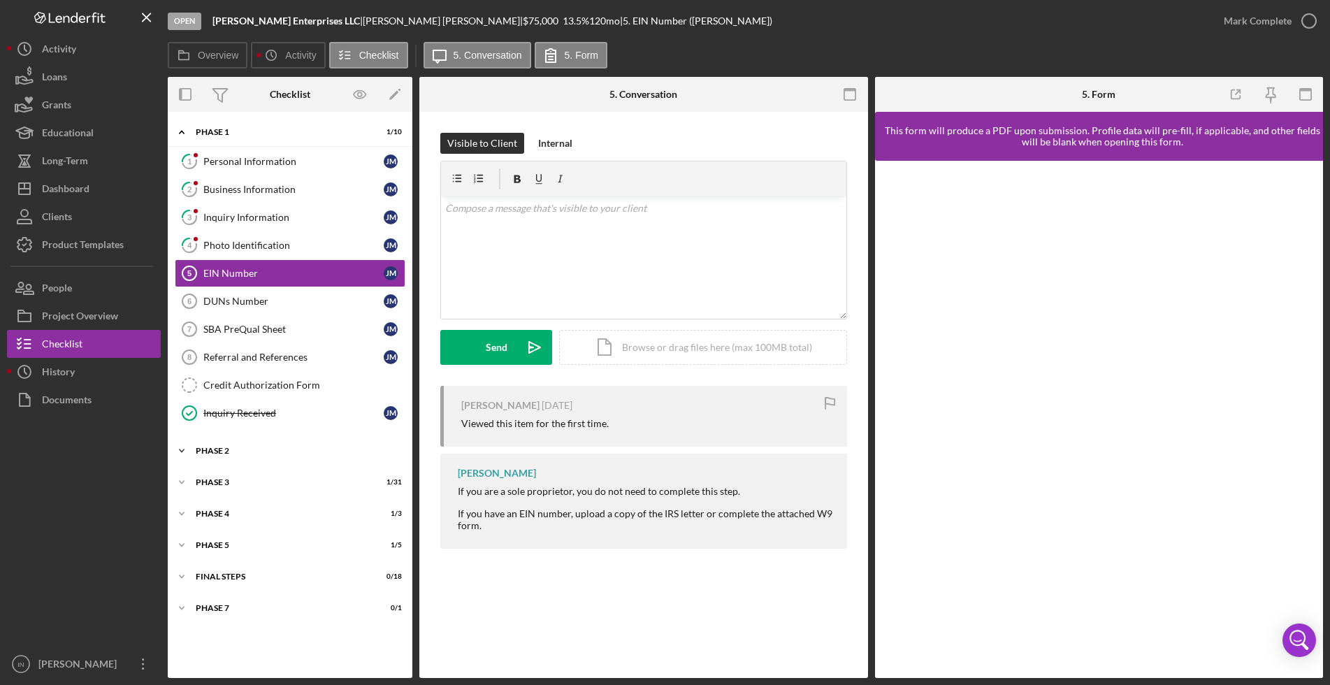
click at [232, 444] on div "Icon/Expander Phase 2 1 / 7" at bounding box center [290, 451] width 245 height 28
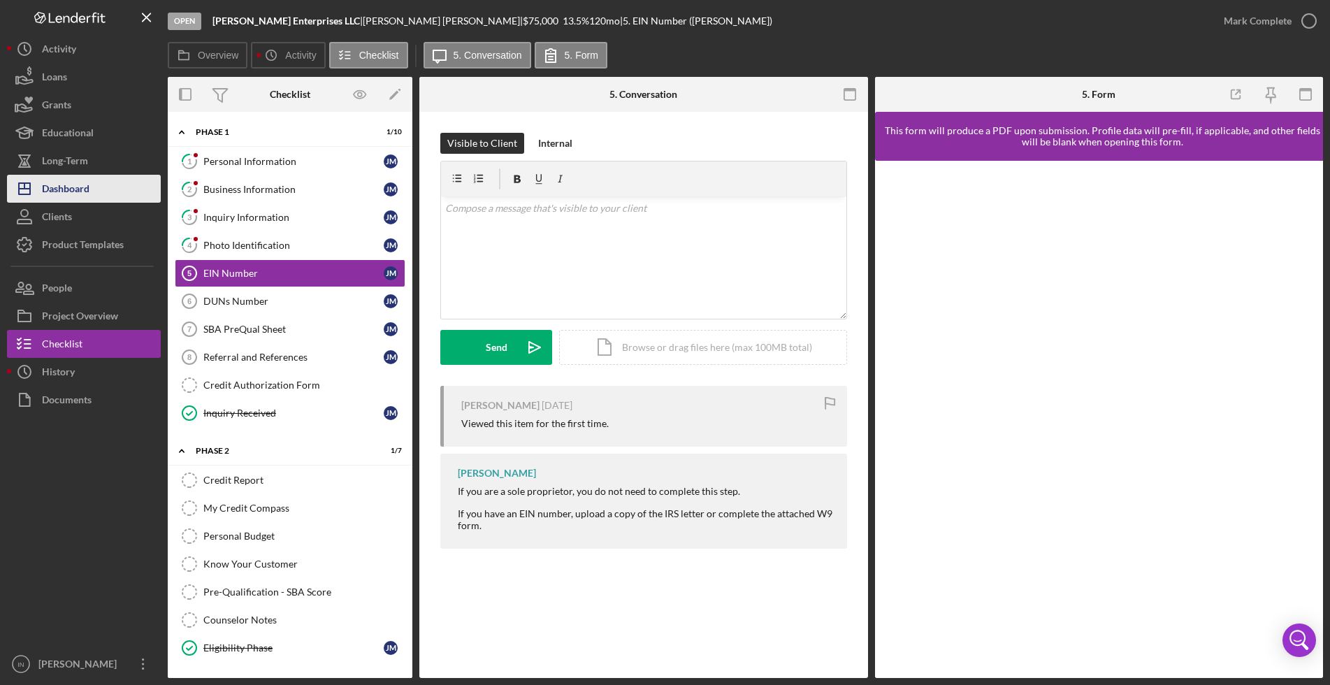
click at [92, 180] on button "Icon/Dashboard Dashboard" at bounding box center [84, 189] width 154 height 28
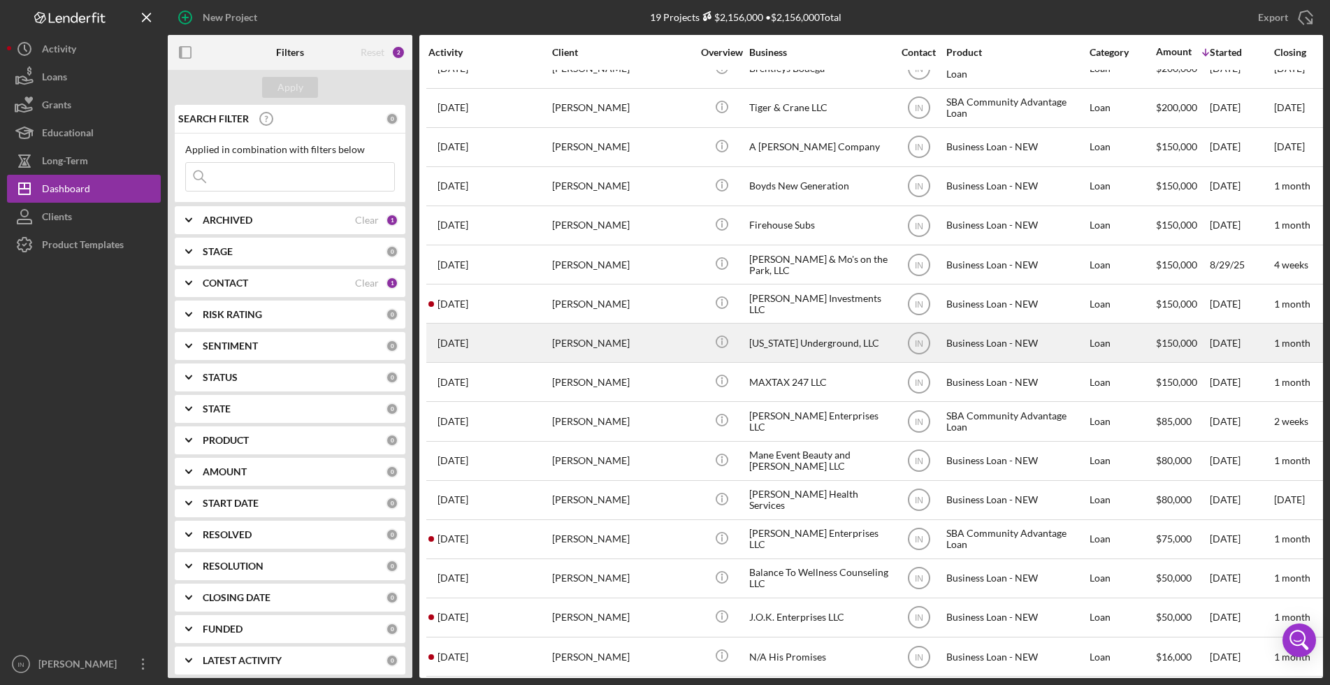
scroll to position [58, 0]
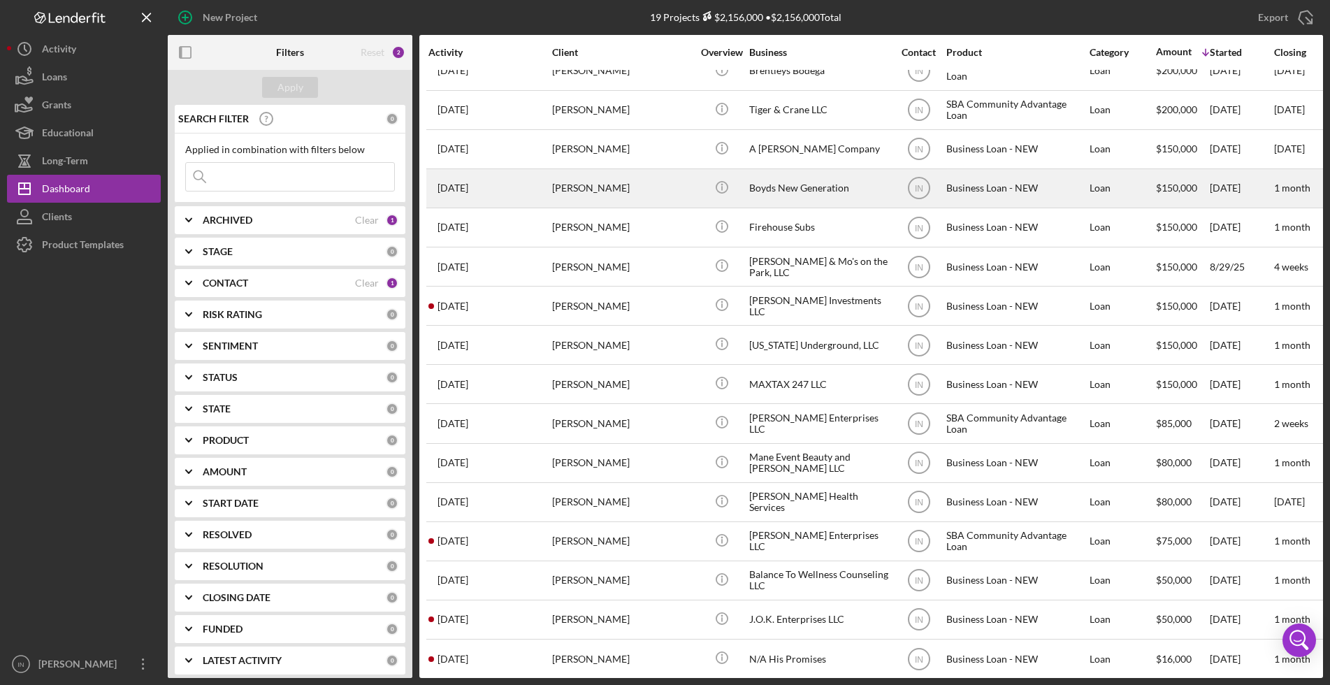
click at [605, 185] on div "[PERSON_NAME]" at bounding box center [622, 188] width 140 height 37
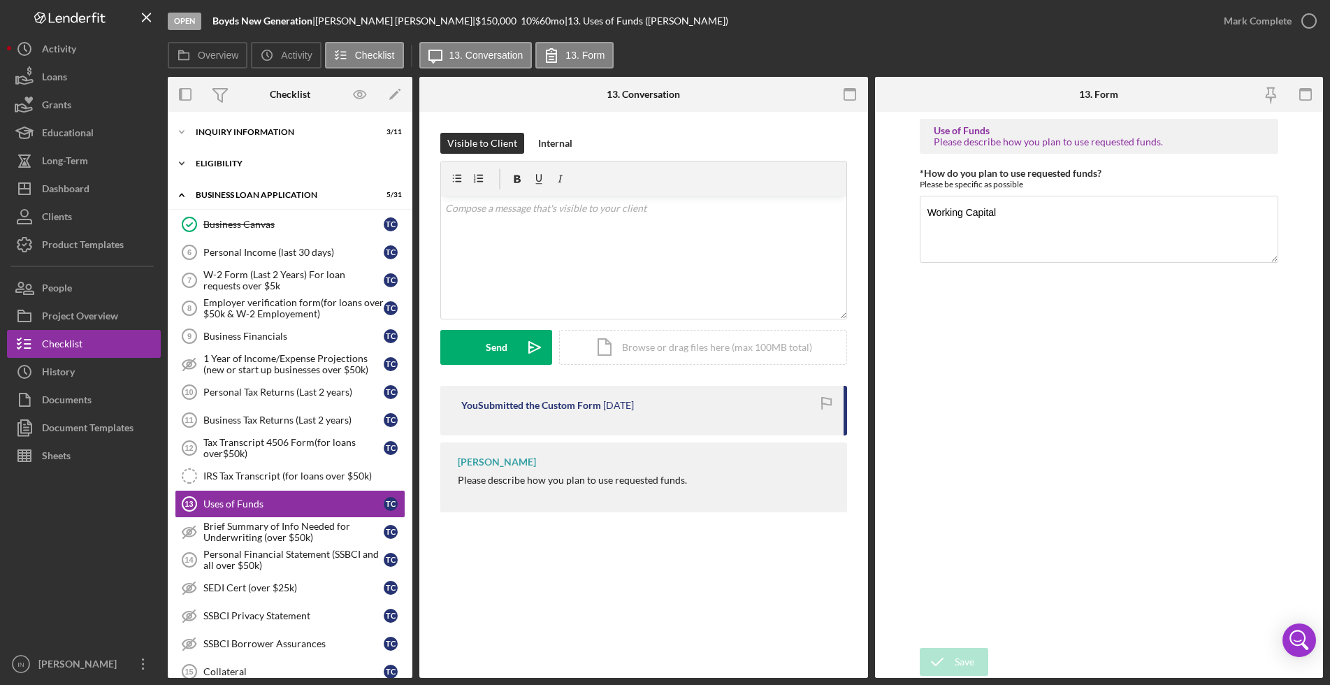
click at [259, 153] on div "Icon/Expander ELIGIBILITY 1 / 4" at bounding box center [290, 164] width 245 height 28
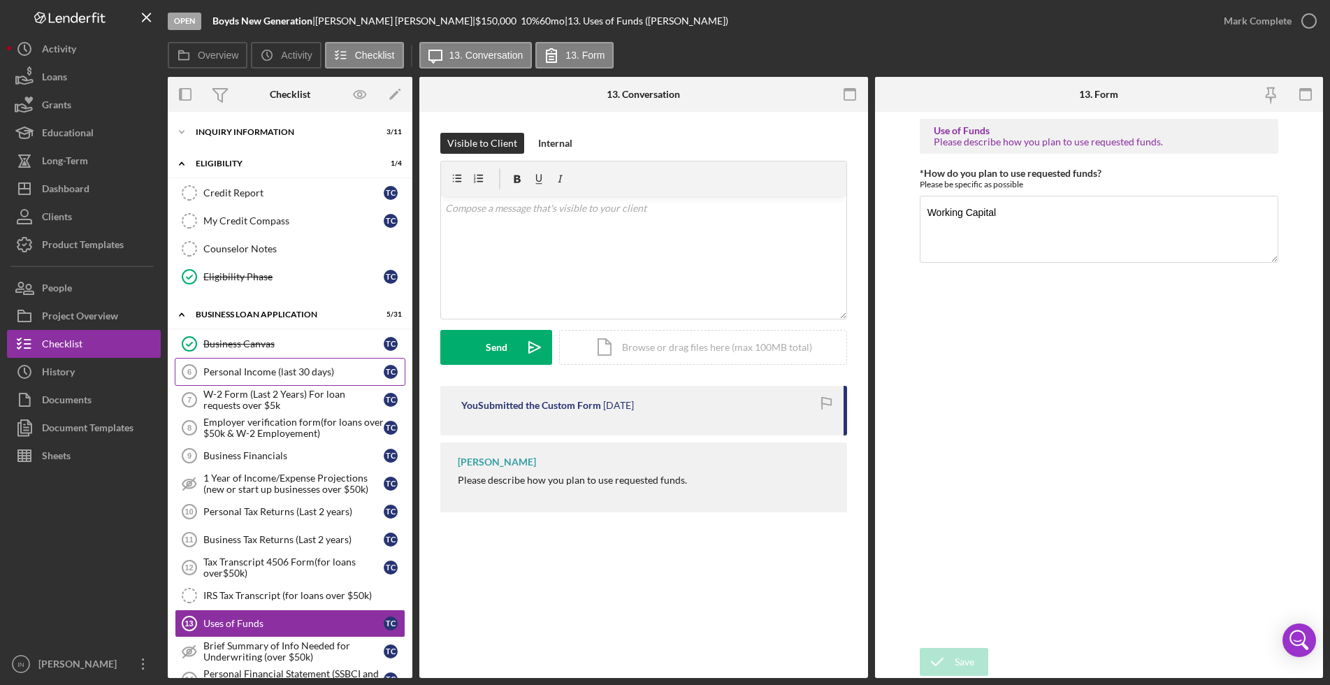
click at [231, 370] on div "Personal Income (last 30 days)" at bounding box center [293, 371] width 180 height 11
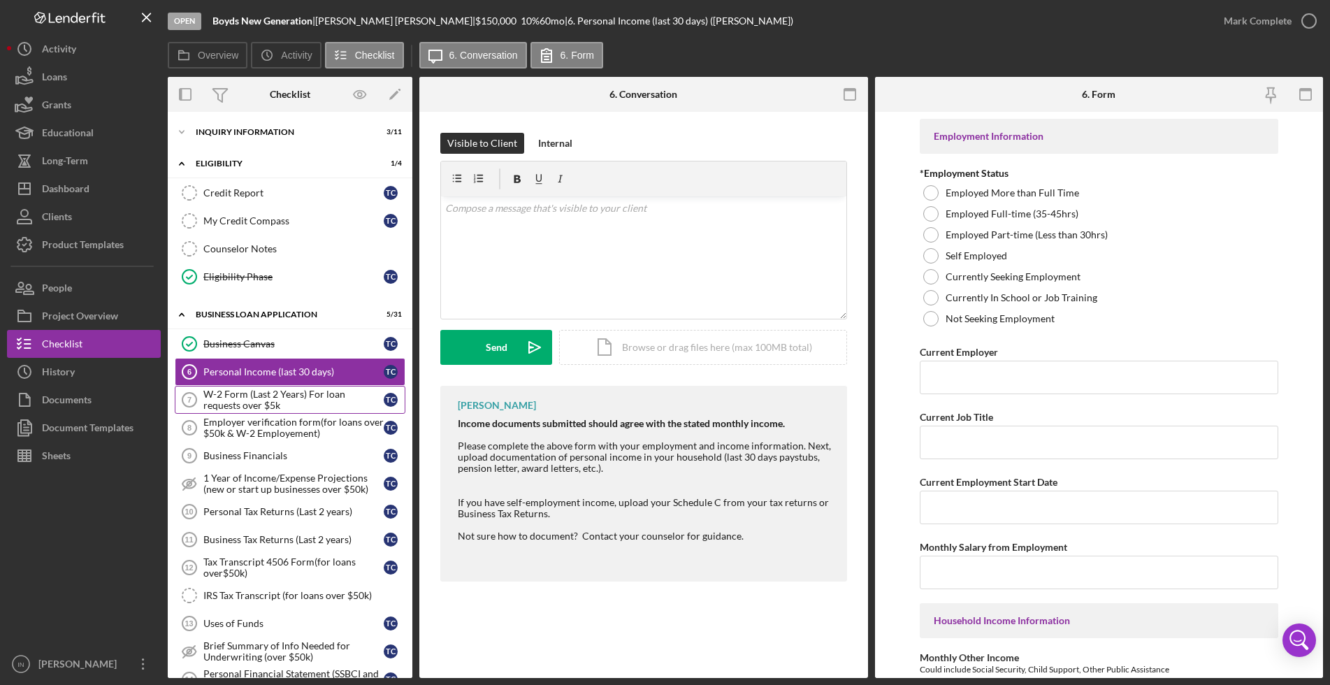
click at [252, 396] on div "W-2 Form (Last 2 Years) For loan requests over $5k" at bounding box center [293, 400] width 180 height 22
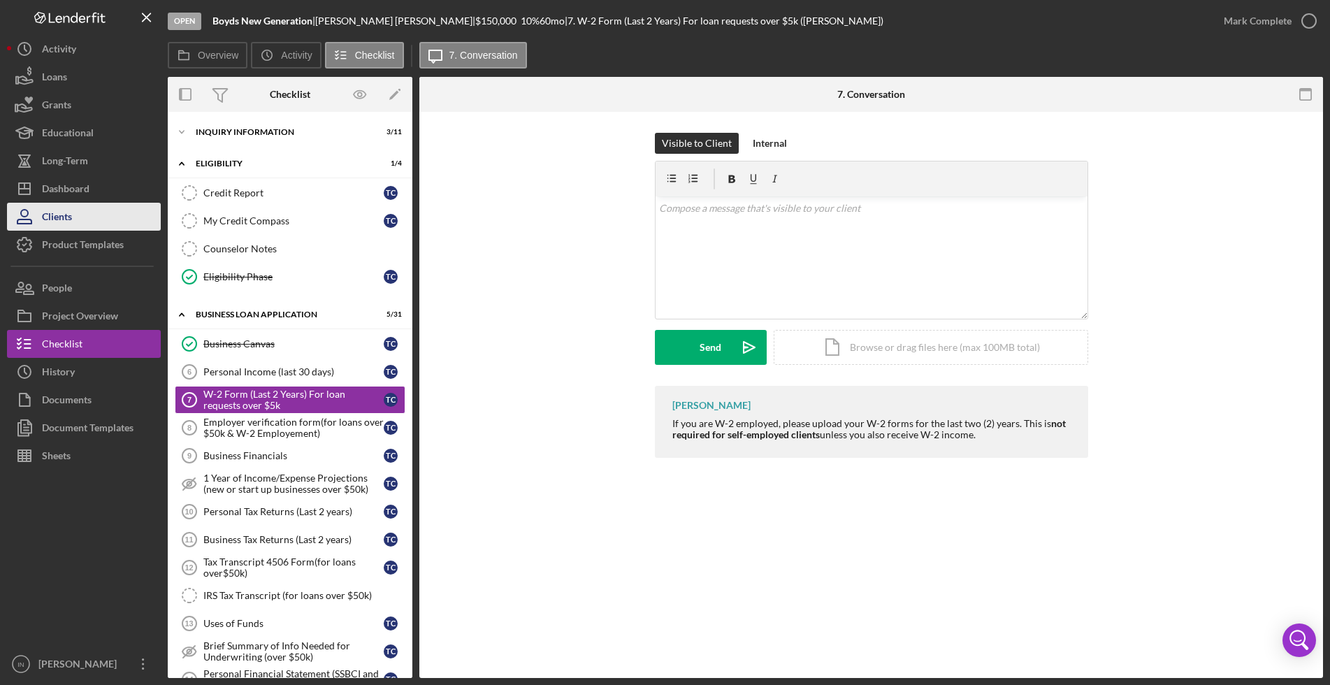
click at [56, 203] on div "Clients" at bounding box center [57, 218] width 30 height 31
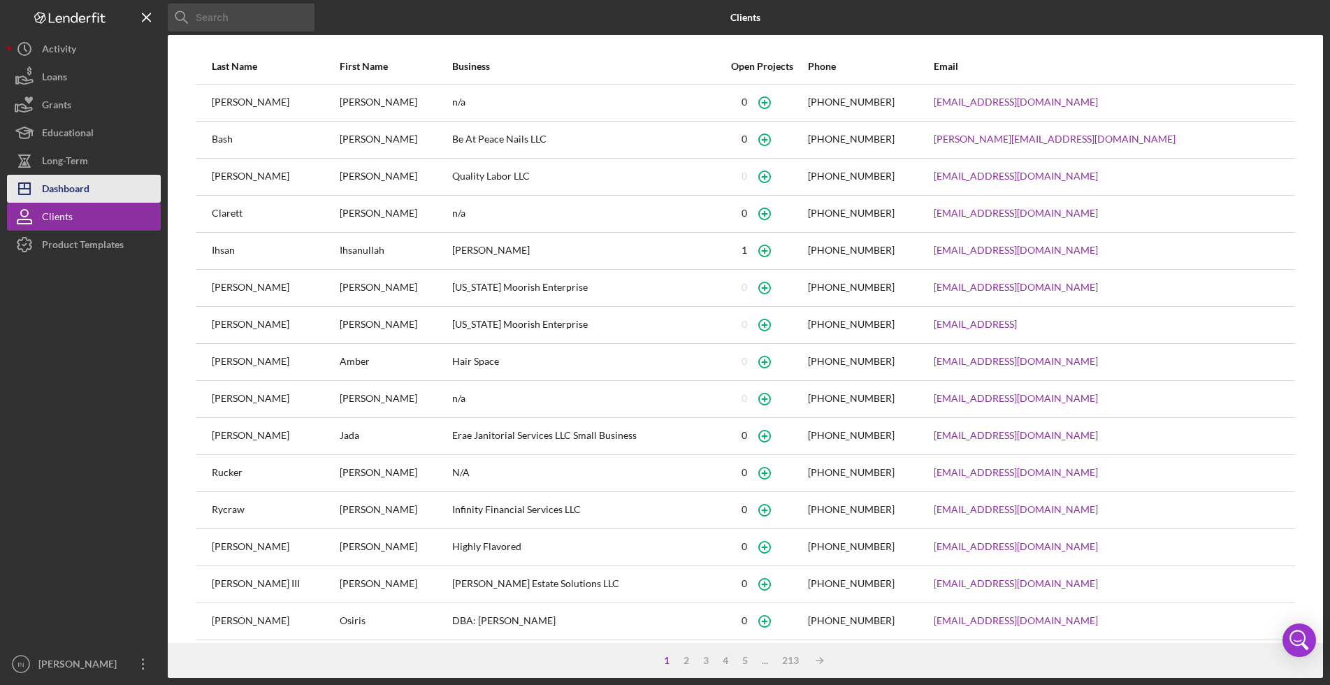
click at [55, 192] on div "Dashboard" at bounding box center [66, 190] width 48 height 31
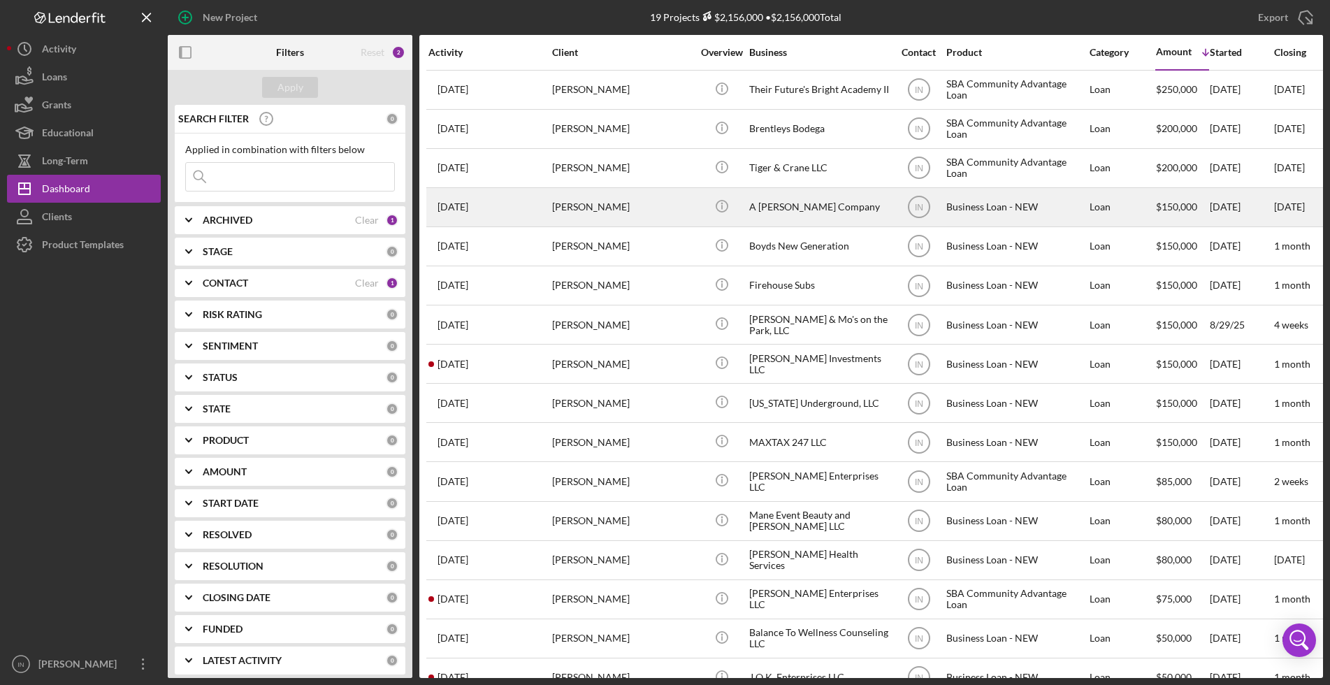
click at [666, 204] on div "[PERSON_NAME]" at bounding box center [622, 207] width 140 height 37
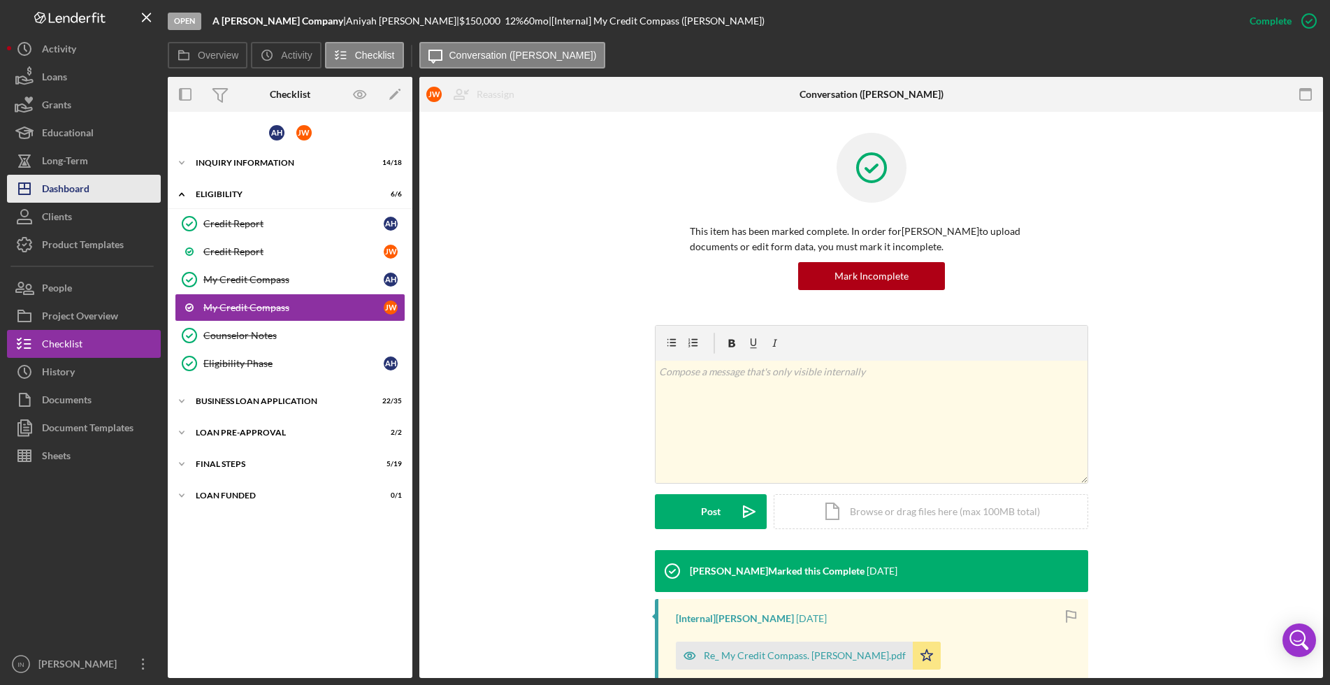
click at [88, 187] on div "Dashboard" at bounding box center [66, 190] width 48 height 31
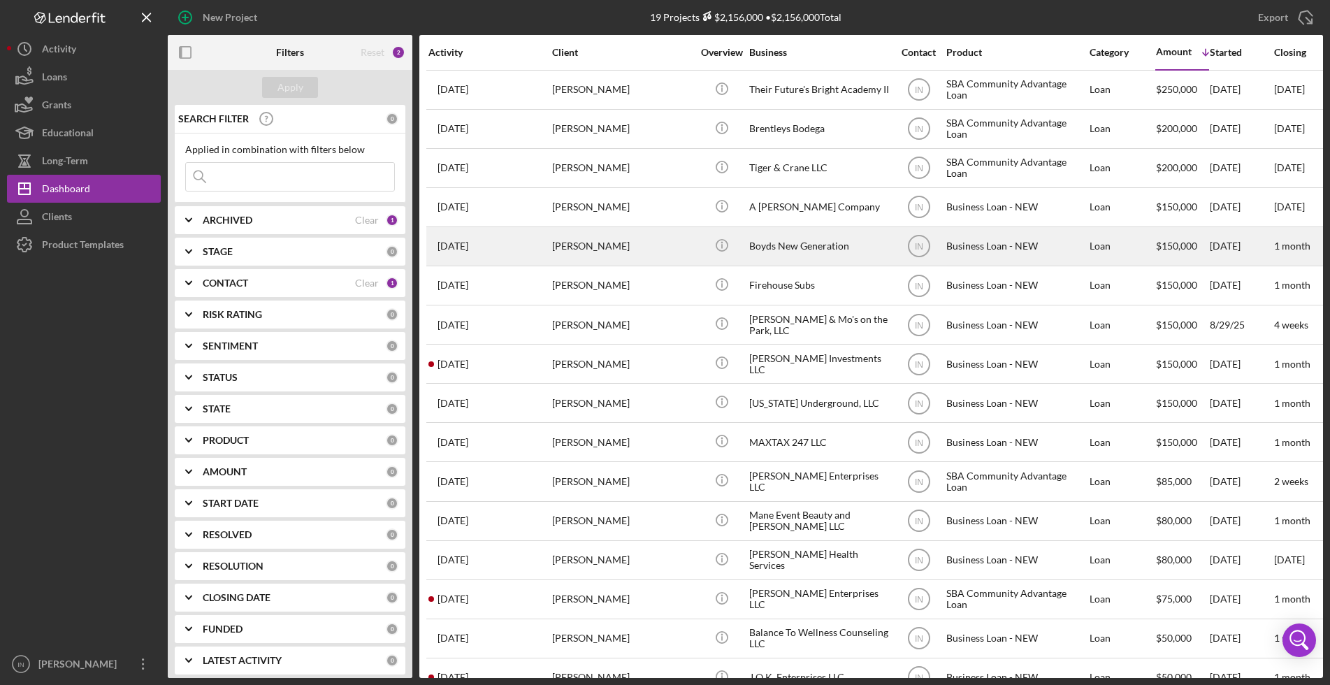
click at [612, 243] on div "[PERSON_NAME]" at bounding box center [622, 246] width 140 height 37
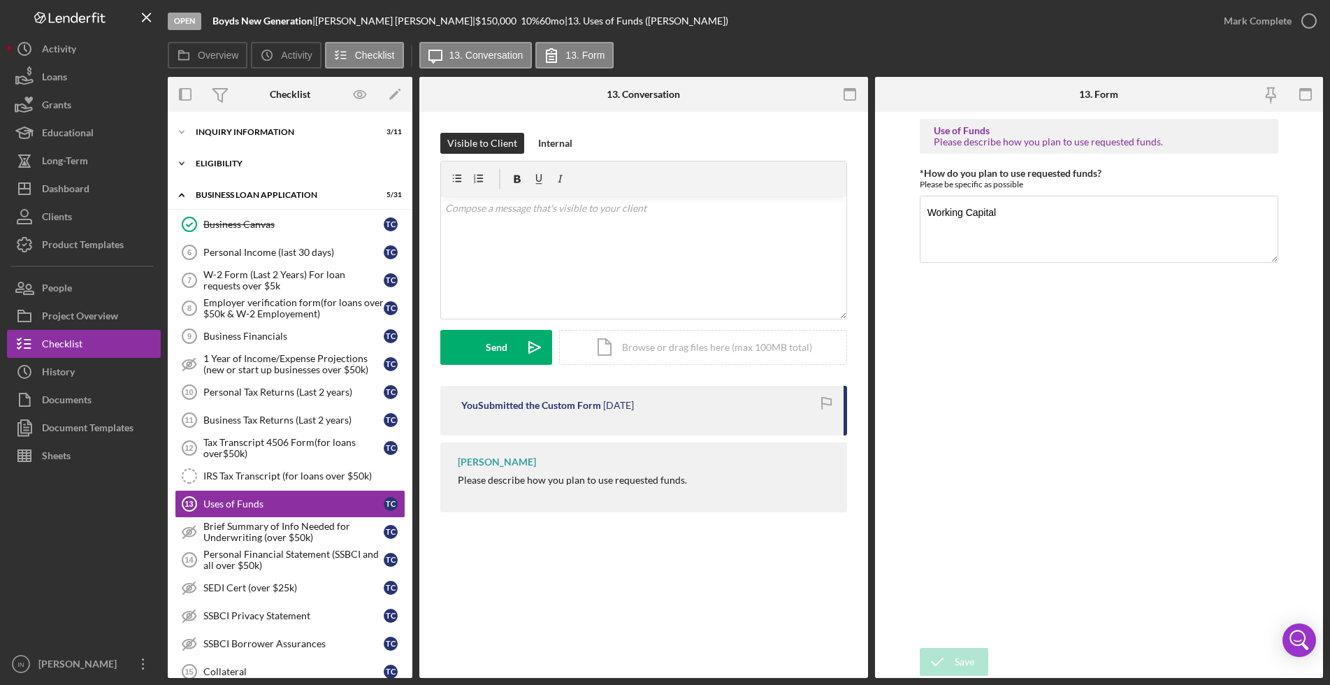
click at [246, 157] on div "Icon/Expander ELIGIBILITY 1 / 4" at bounding box center [290, 164] width 245 height 28
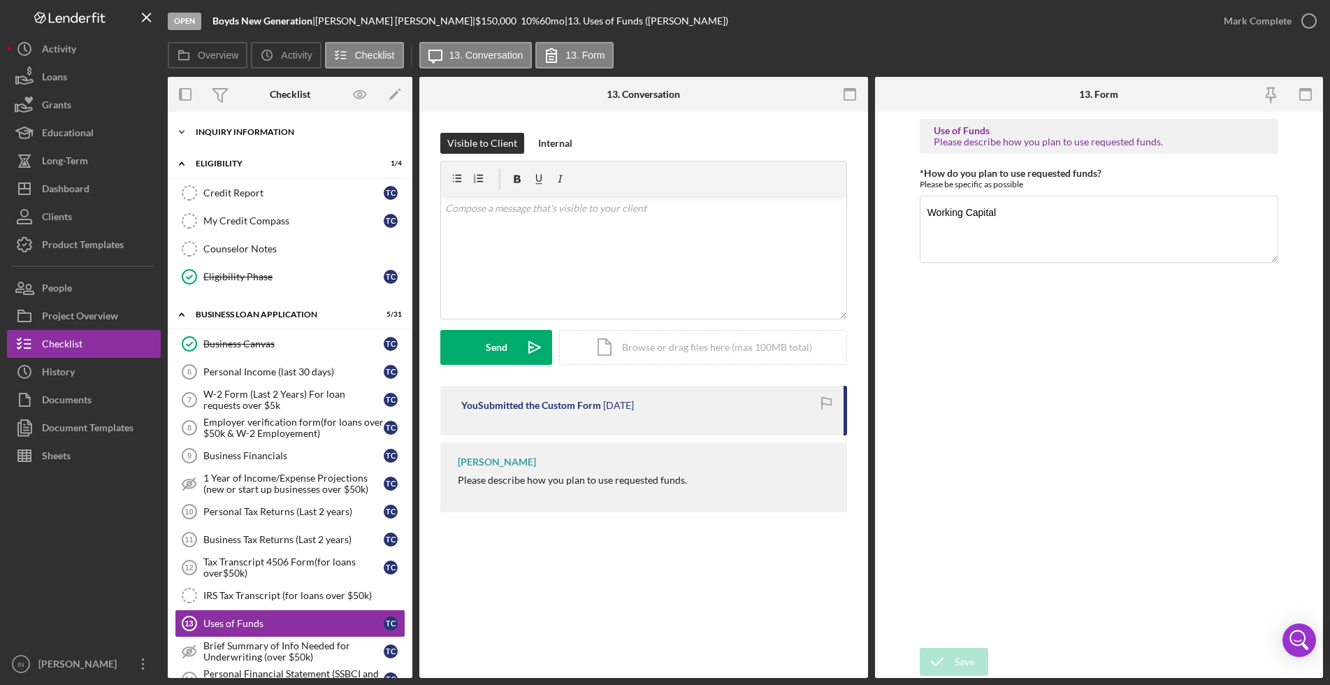
click at [246, 128] on div "INQUIRY INFORMATION" at bounding box center [295, 132] width 199 height 8
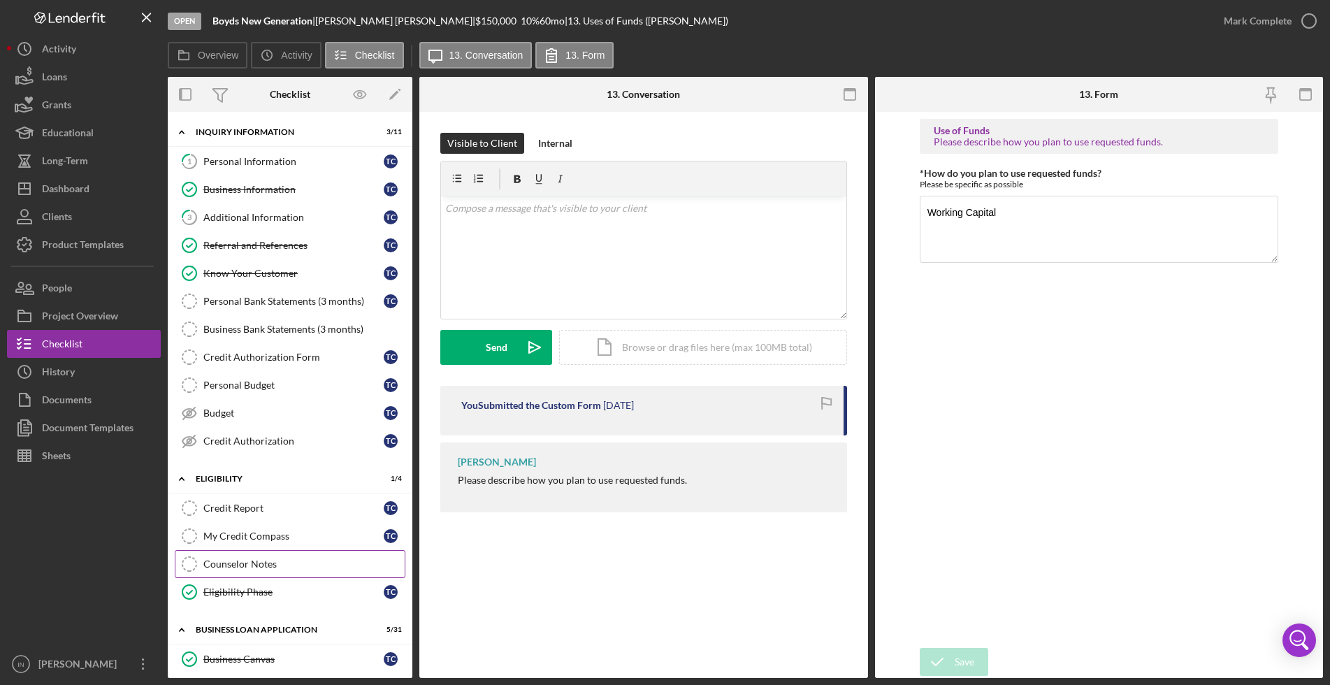
click at [240, 565] on div "Counselor Notes" at bounding box center [303, 563] width 201 height 11
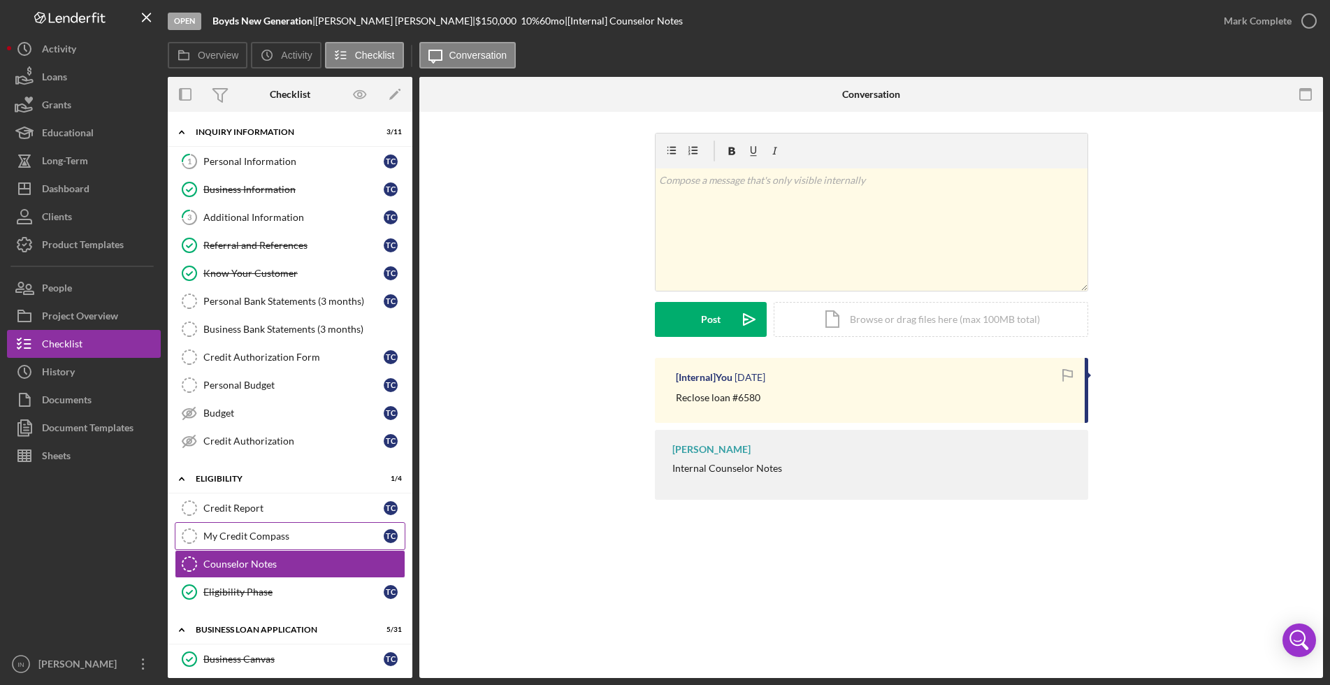
click at [269, 546] on link "My Credit Compass My Credit Compass T C" at bounding box center [290, 536] width 231 height 28
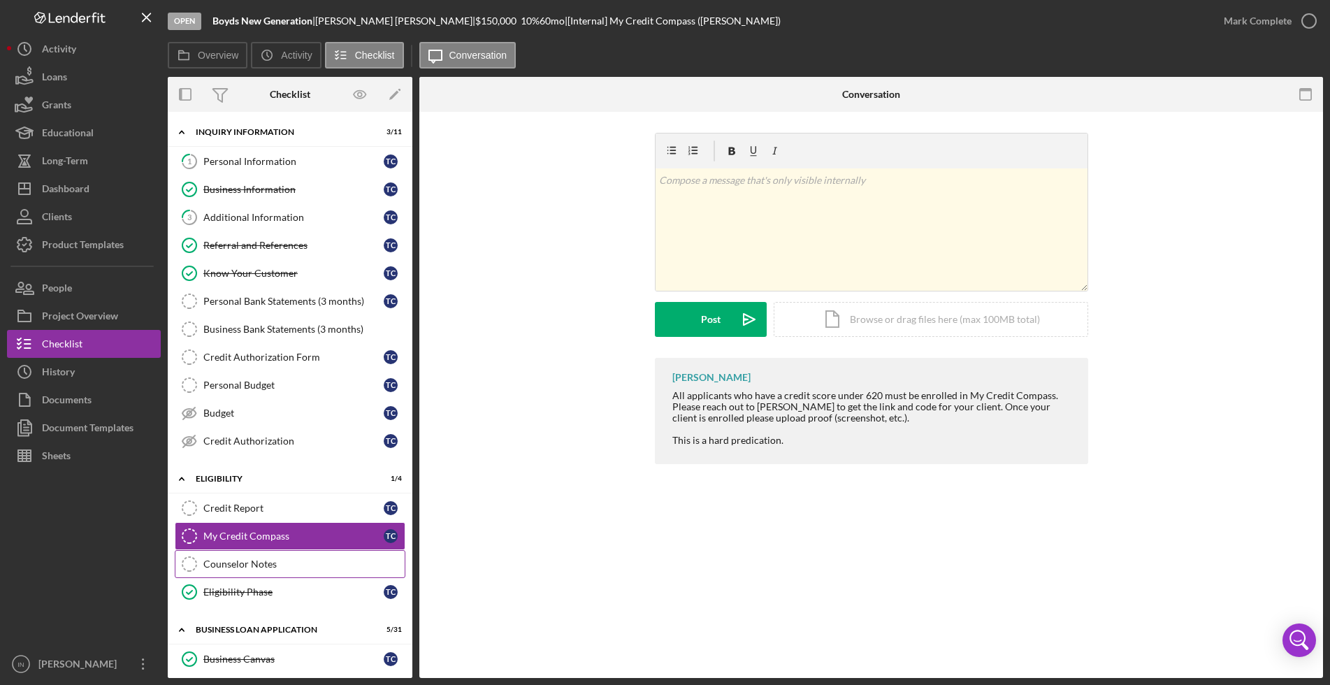
click at [275, 570] on link "Counselor Notes Counselor Notes" at bounding box center [290, 564] width 231 height 28
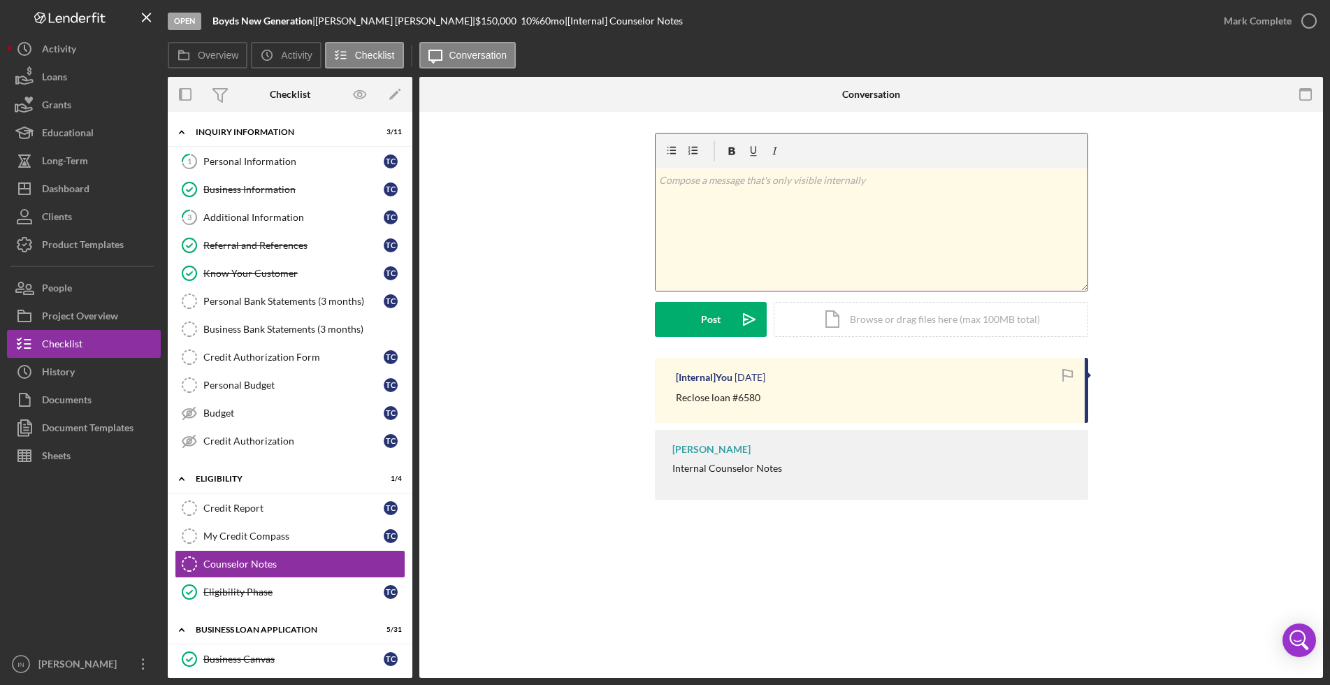
click at [798, 227] on div "v Color teal Color pink Remove color Add row above Add row below Add column bef…" at bounding box center [872, 229] width 432 height 122
click at [998, 340] on div "v Color teal Color pink Remove color Add row above Add row below Add column bef…" at bounding box center [871, 245] width 862 height 225
click at [762, 203] on div "v Color teal Color pink Remove color Add row above Add row below Add column bef…" at bounding box center [872, 229] width 432 height 122
click at [707, 326] on div "Post" at bounding box center [711, 319] width 20 height 35
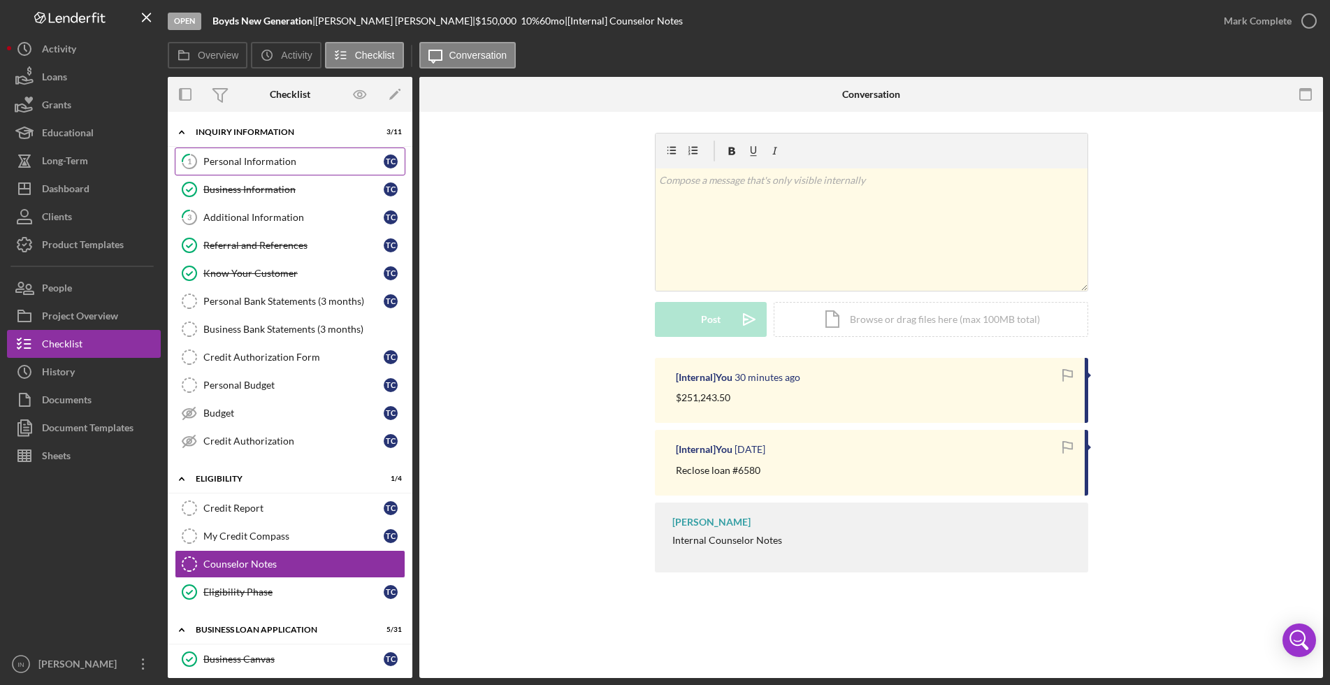
click at [265, 157] on div "Personal Information" at bounding box center [293, 161] width 180 height 11
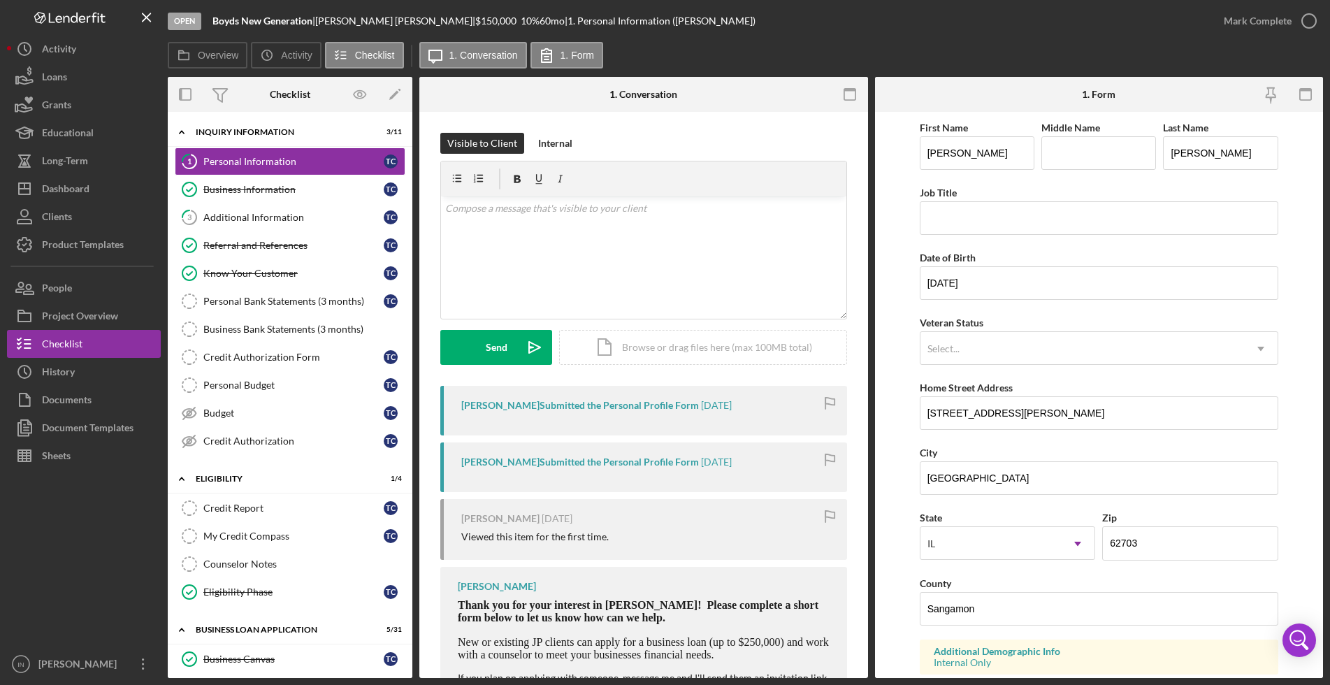
scroll to position [87, 0]
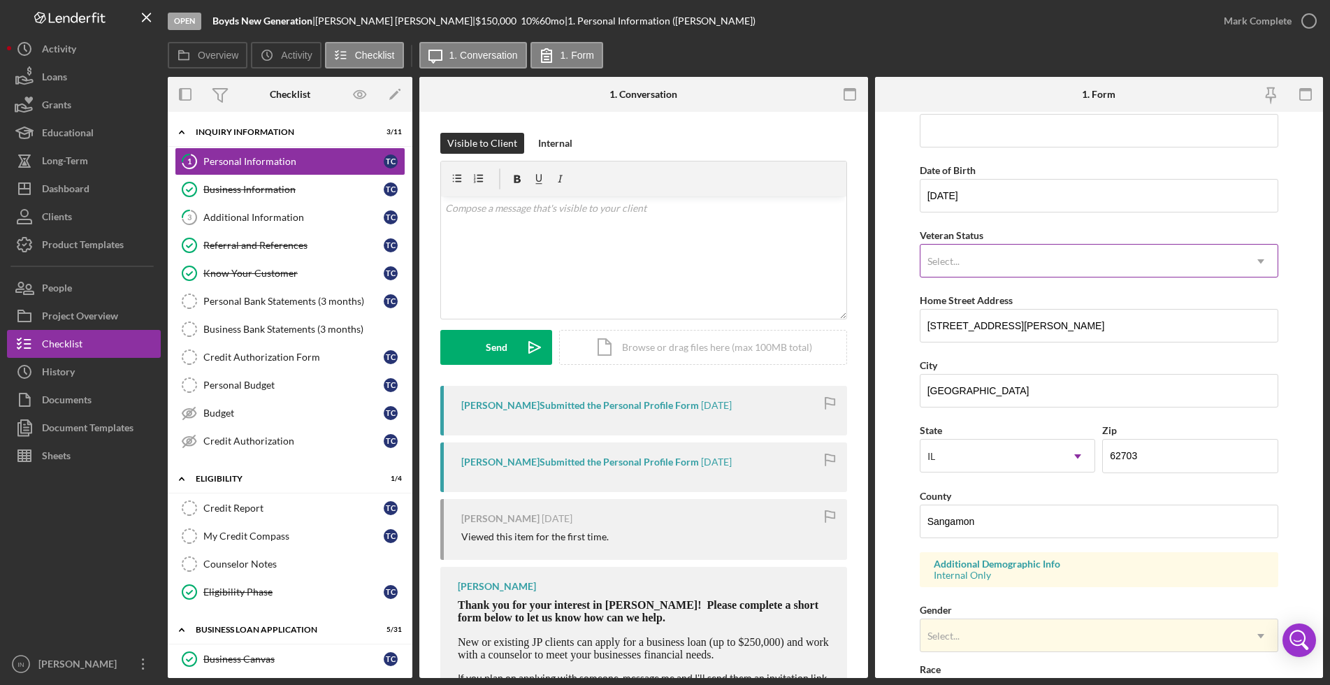
click at [998, 252] on div "Select..." at bounding box center [1082, 261] width 324 height 32
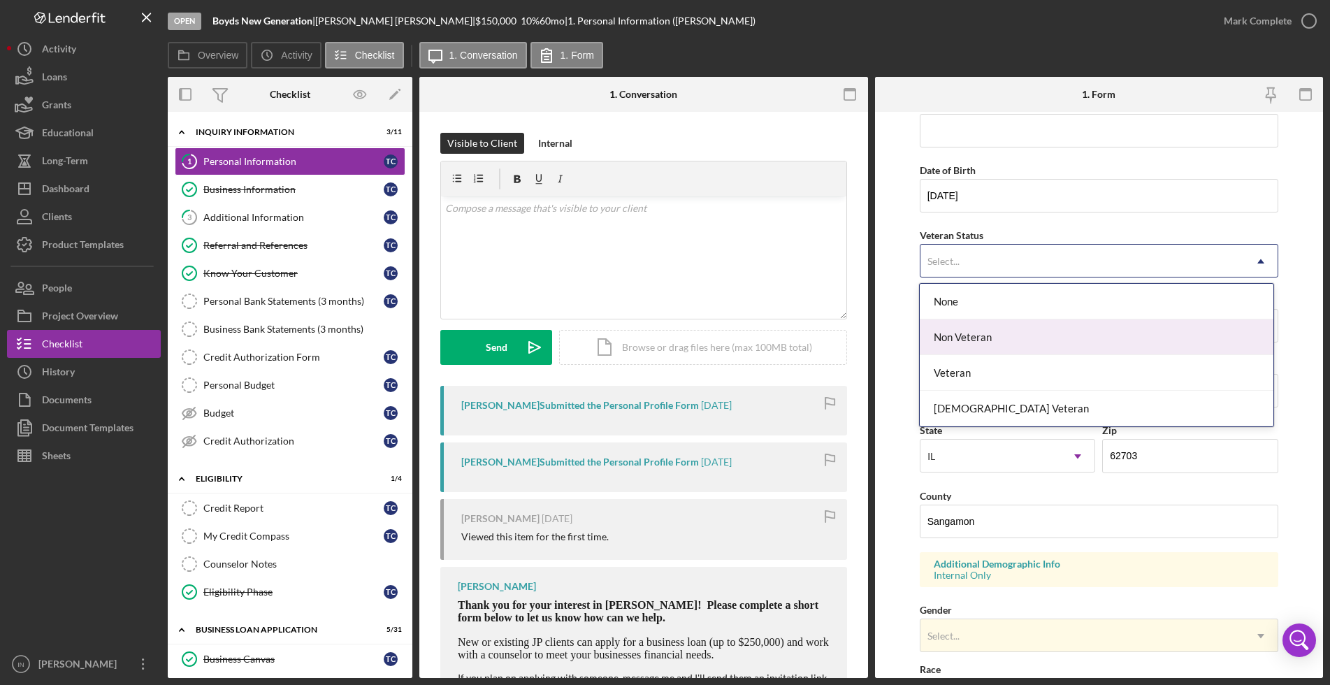
click at [998, 342] on div "Non Veteran" at bounding box center [1097, 337] width 354 height 36
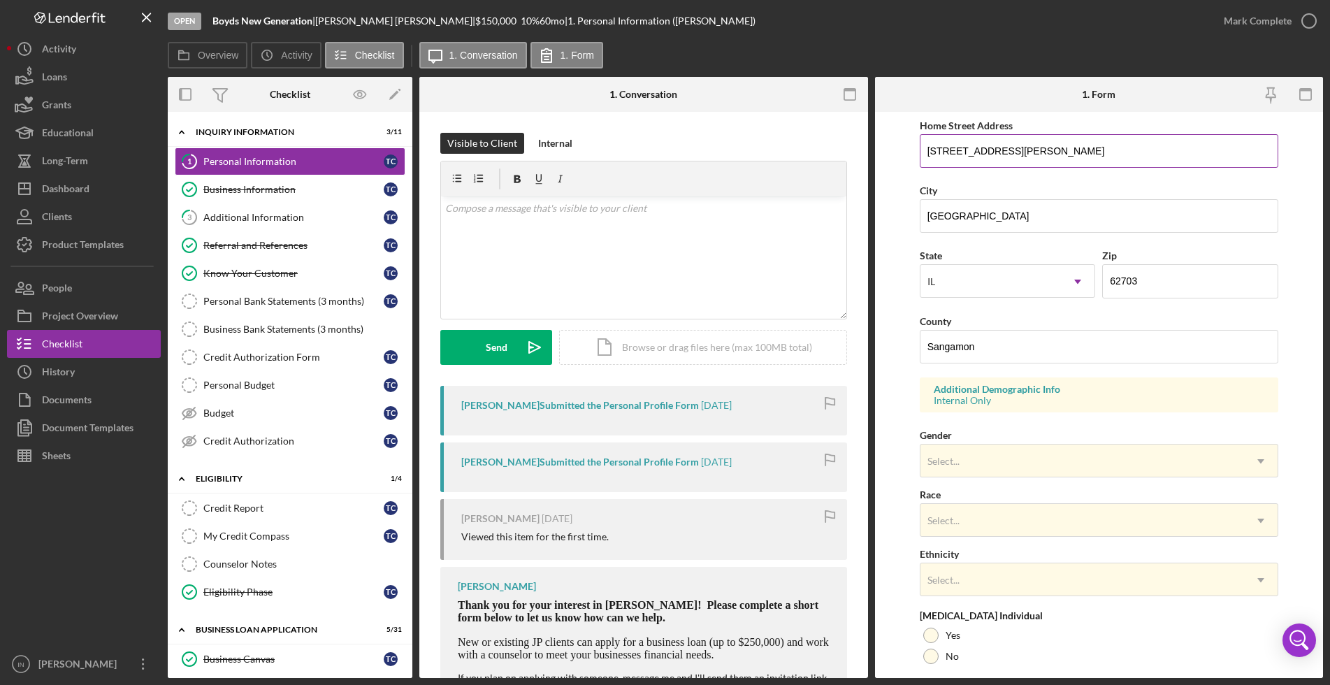
scroll to position [349, 0]
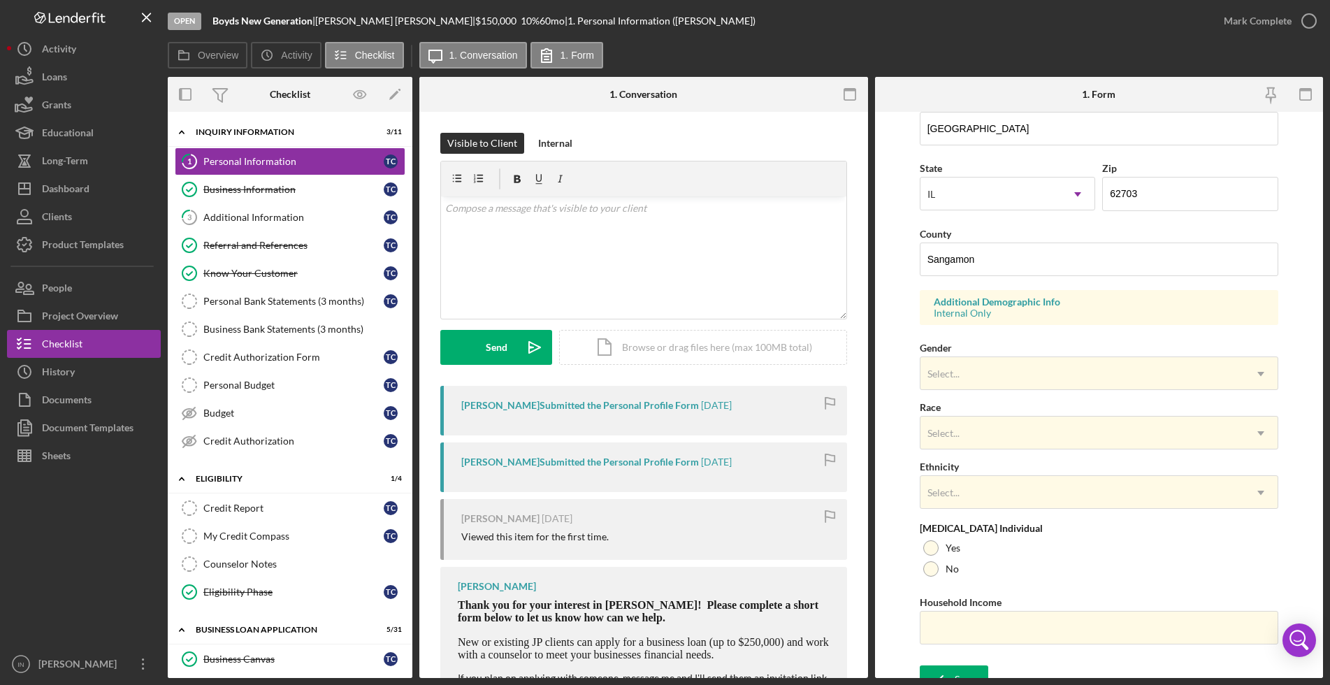
click at [243, 92] on div at bounding box center [209, 94] width 82 height 35
click at [266, 175] on link "Business Information Business Information T C" at bounding box center [290, 189] width 231 height 28
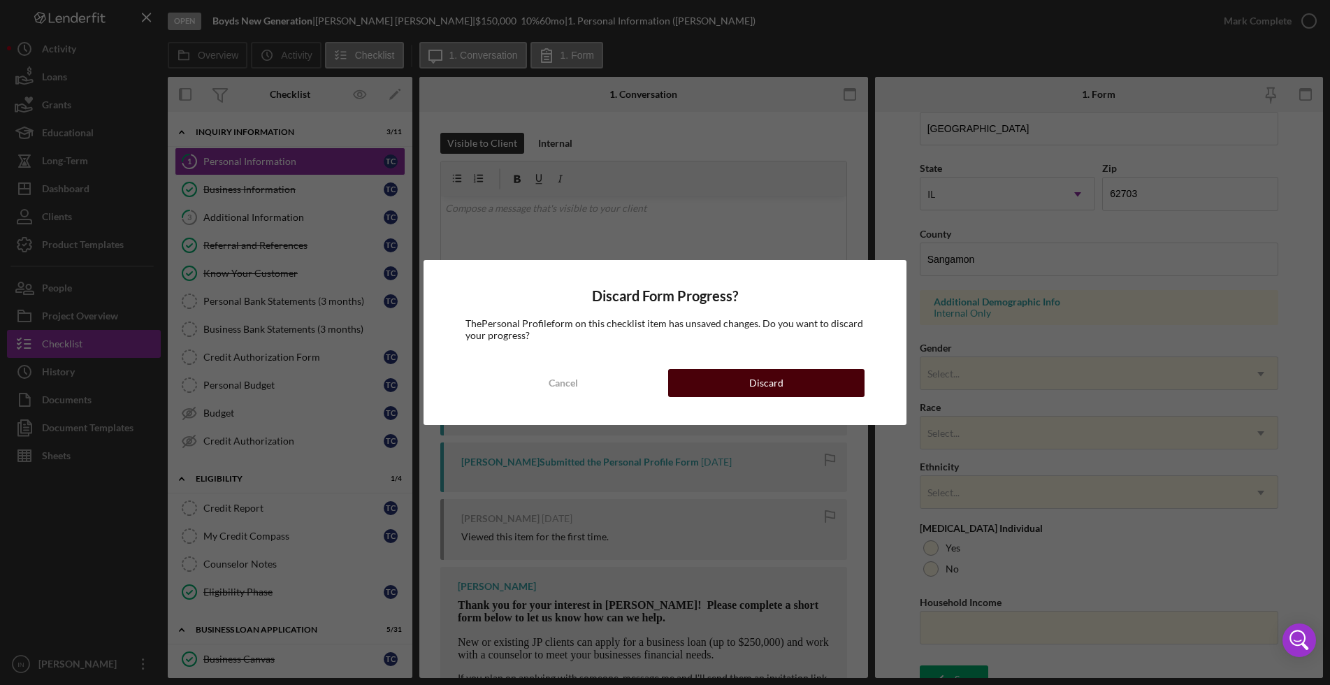
click at [792, 379] on button "Discard" at bounding box center [766, 383] width 196 height 28
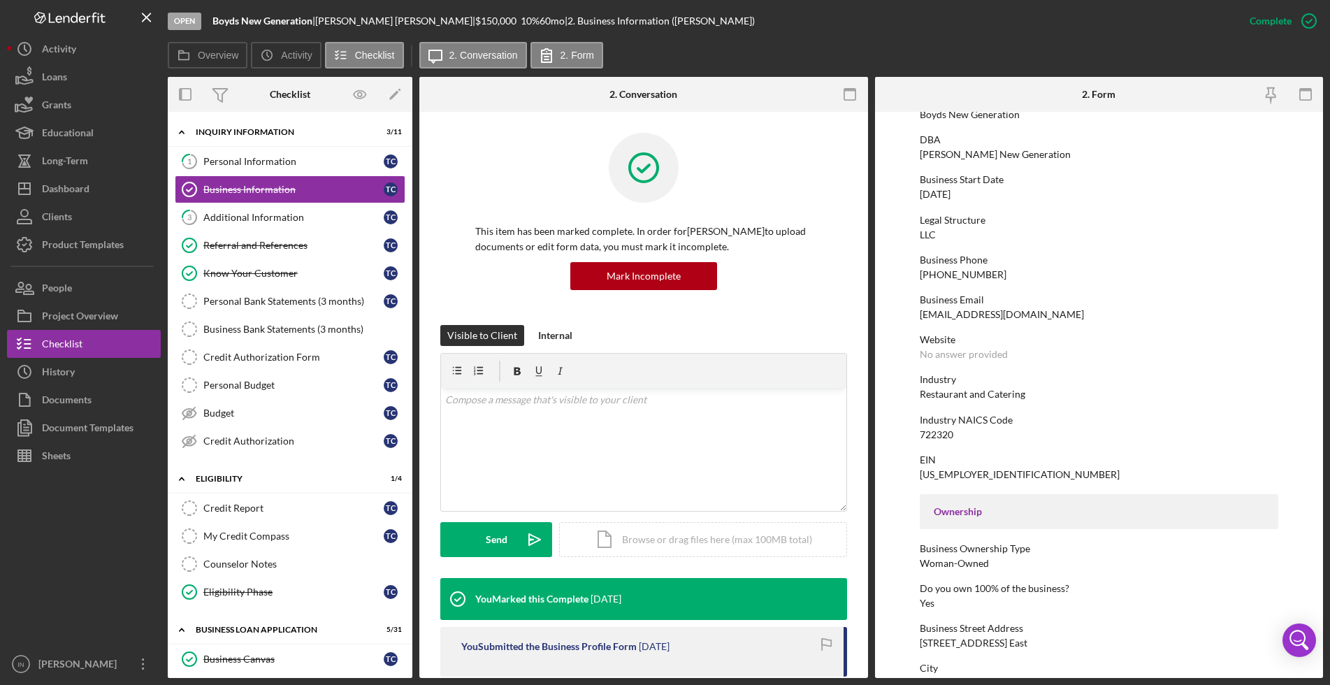
scroll to position [175, 0]
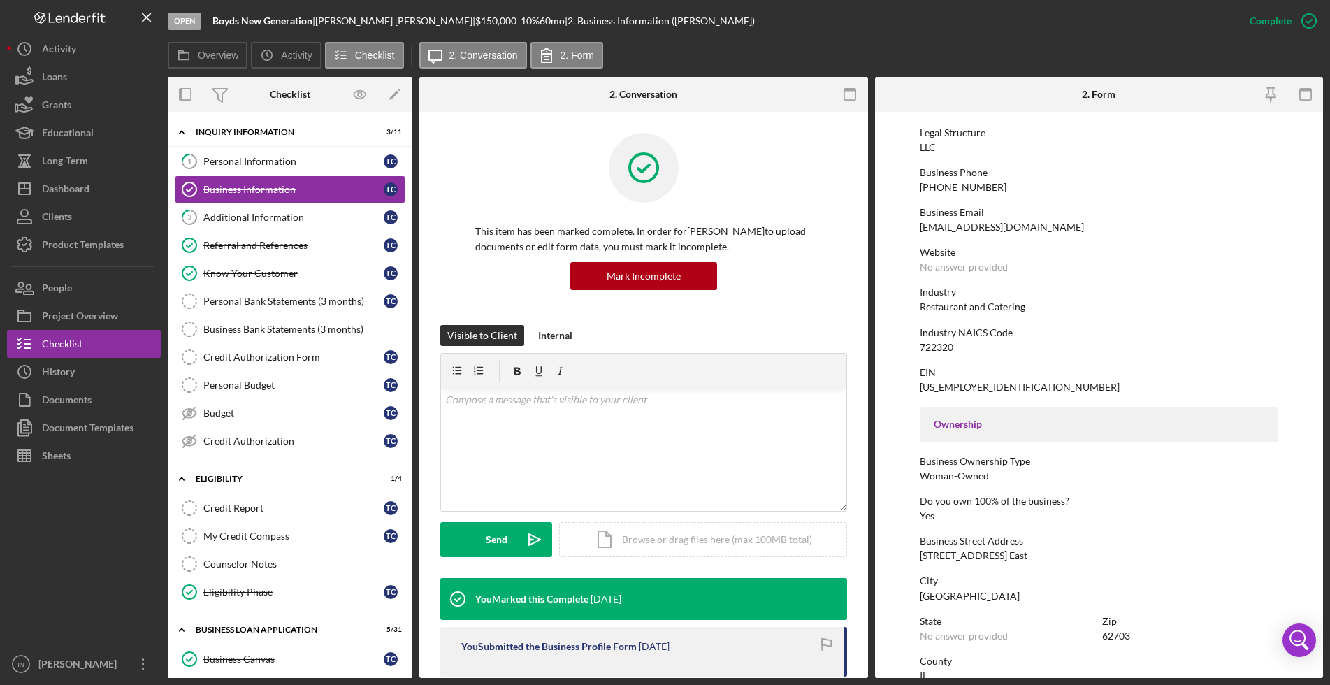
drag, startPoint x: 1029, startPoint y: 555, endPoint x: 922, endPoint y: 556, distance: 106.9
click at [922, 556] on div "Business Street Address [STREET_ADDRESS] East" at bounding box center [1099, 548] width 358 height 26
copy div "[STREET_ADDRESS] East"
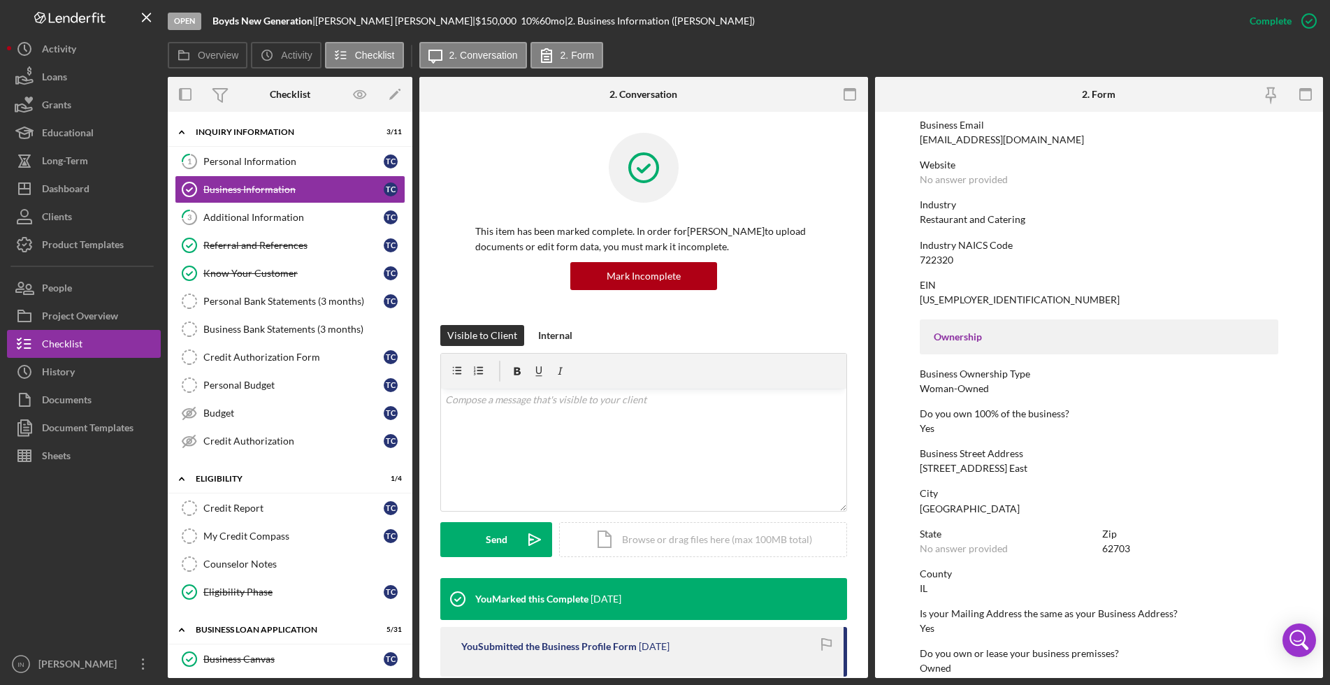
scroll to position [611, 0]
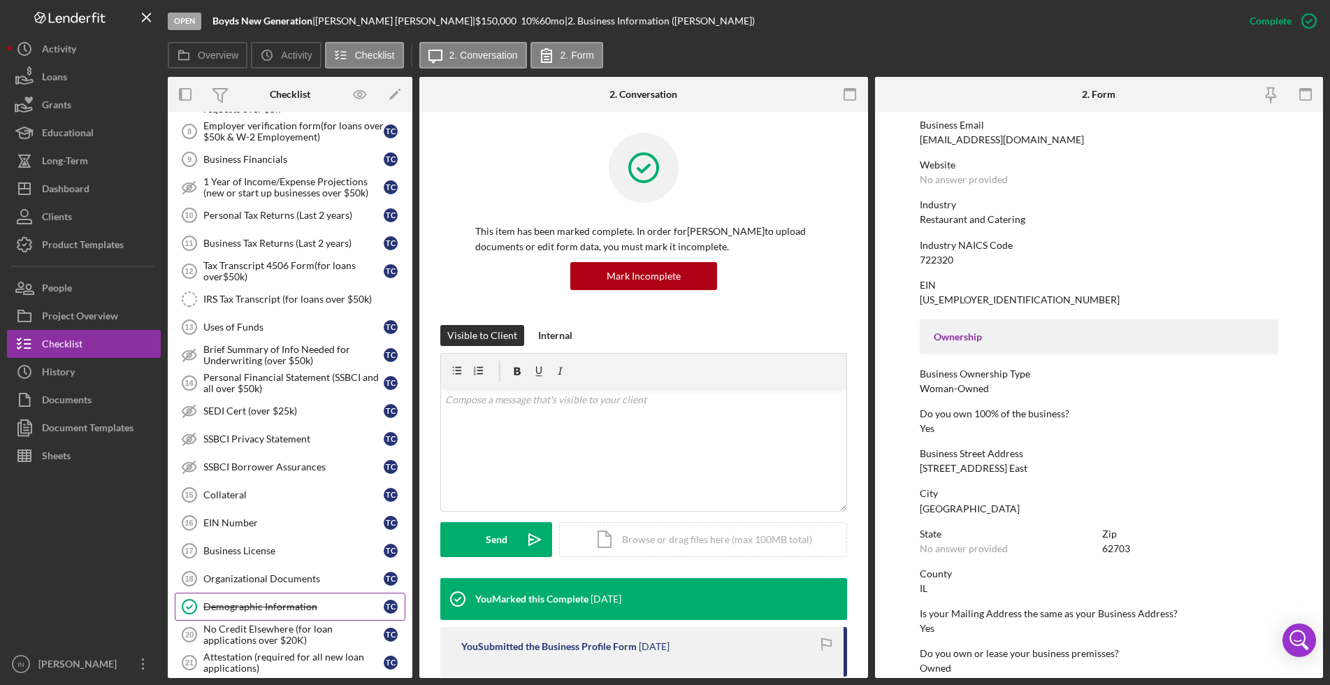
click at [277, 608] on div "Demographic Information" at bounding box center [293, 606] width 180 height 11
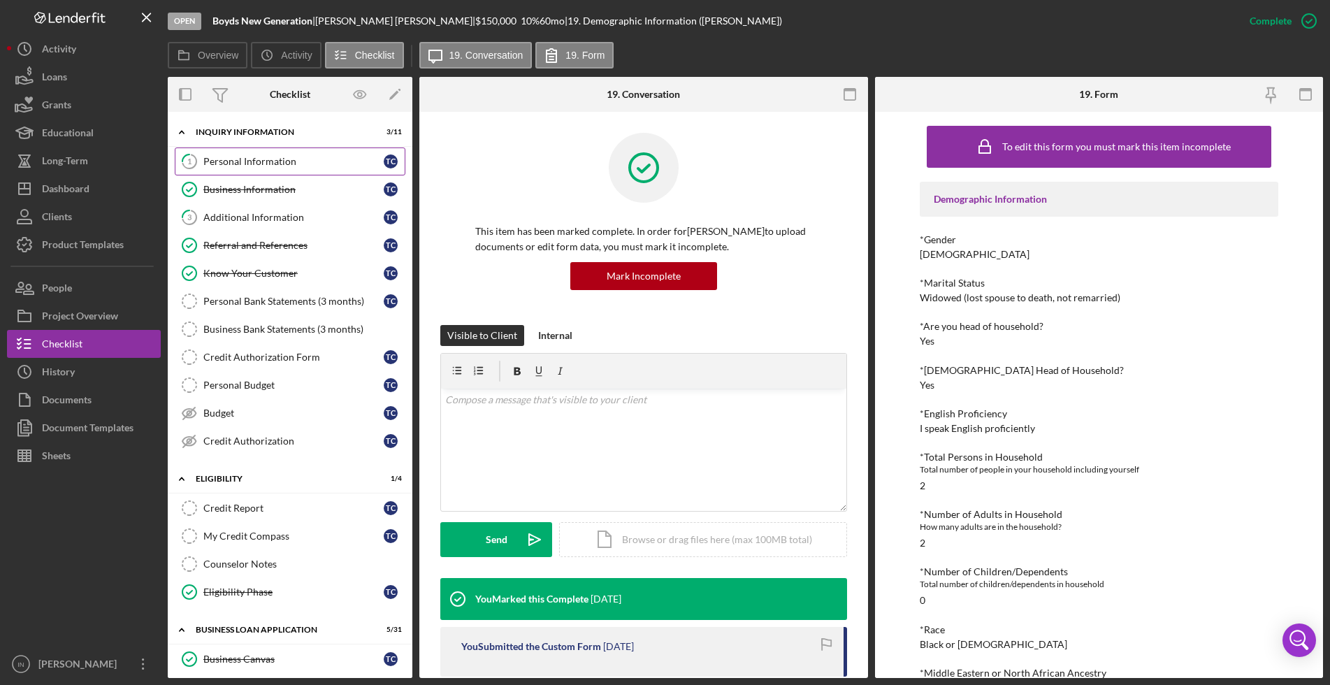
click at [271, 162] on div "Personal Information" at bounding box center [293, 161] width 180 height 11
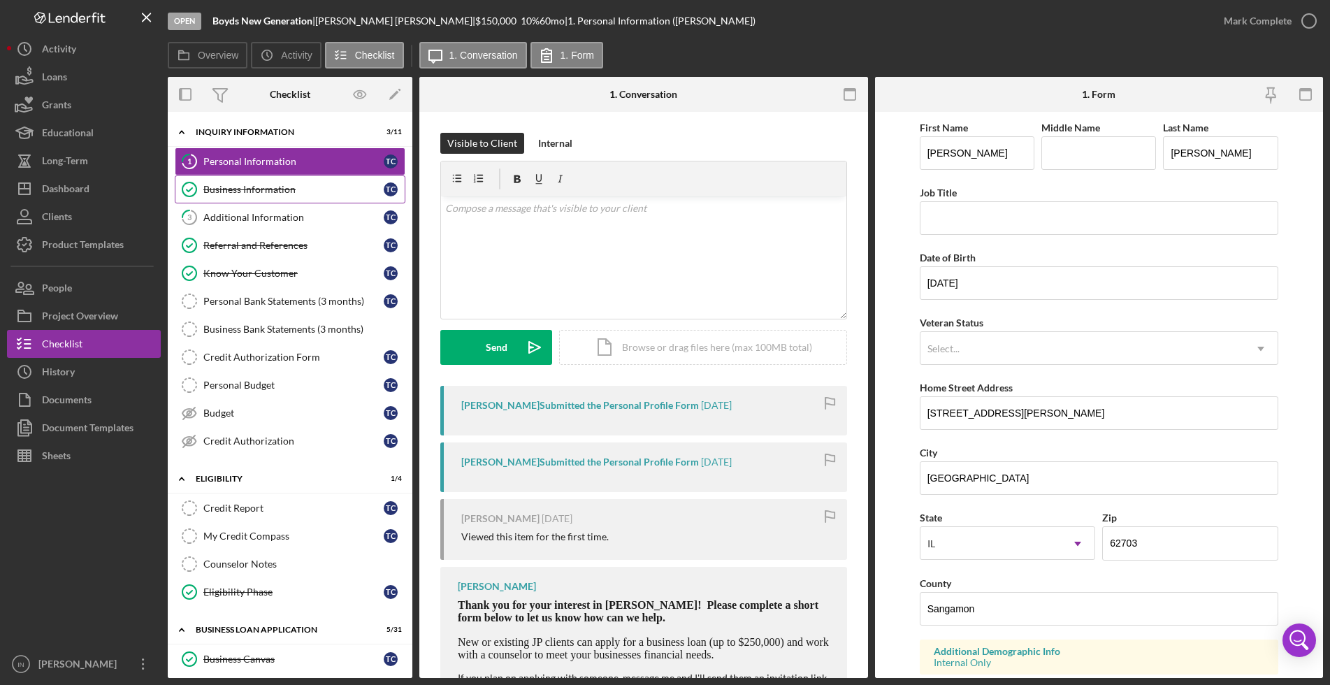
click at [275, 189] on div "Business Information" at bounding box center [293, 189] width 180 height 11
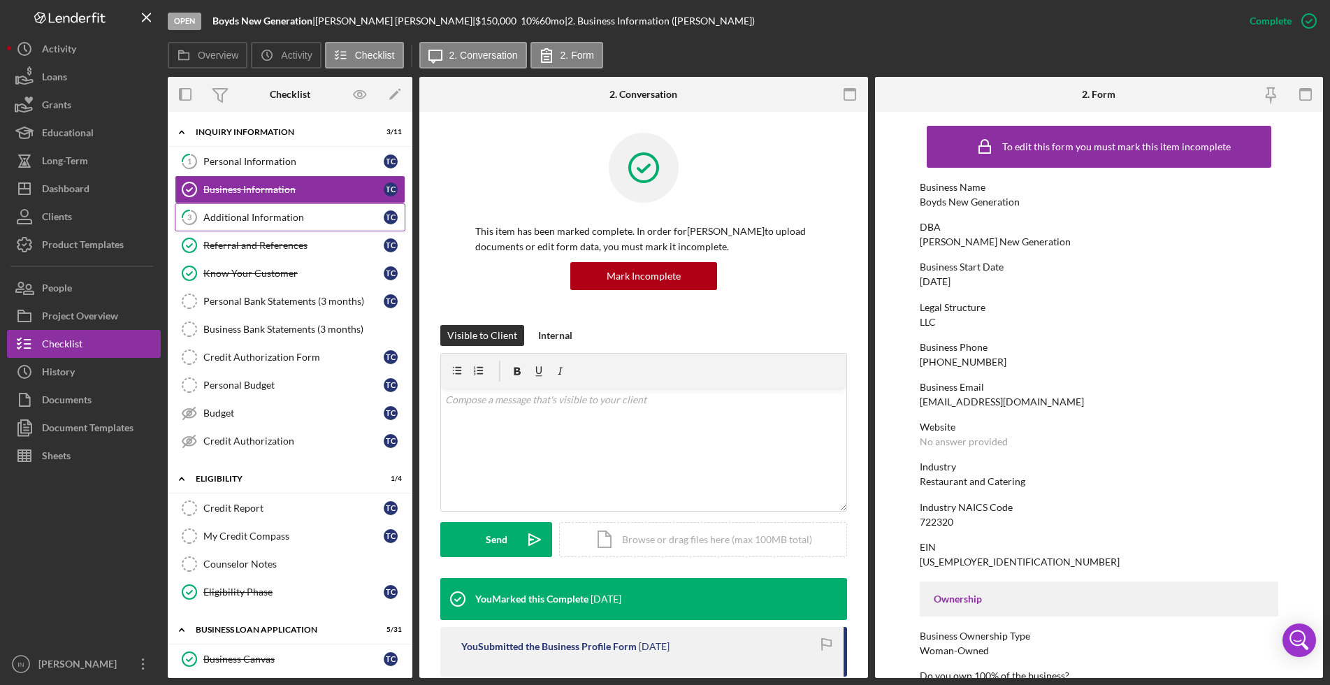
click at [253, 217] on div "Additional Information" at bounding box center [293, 217] width 180 height 11
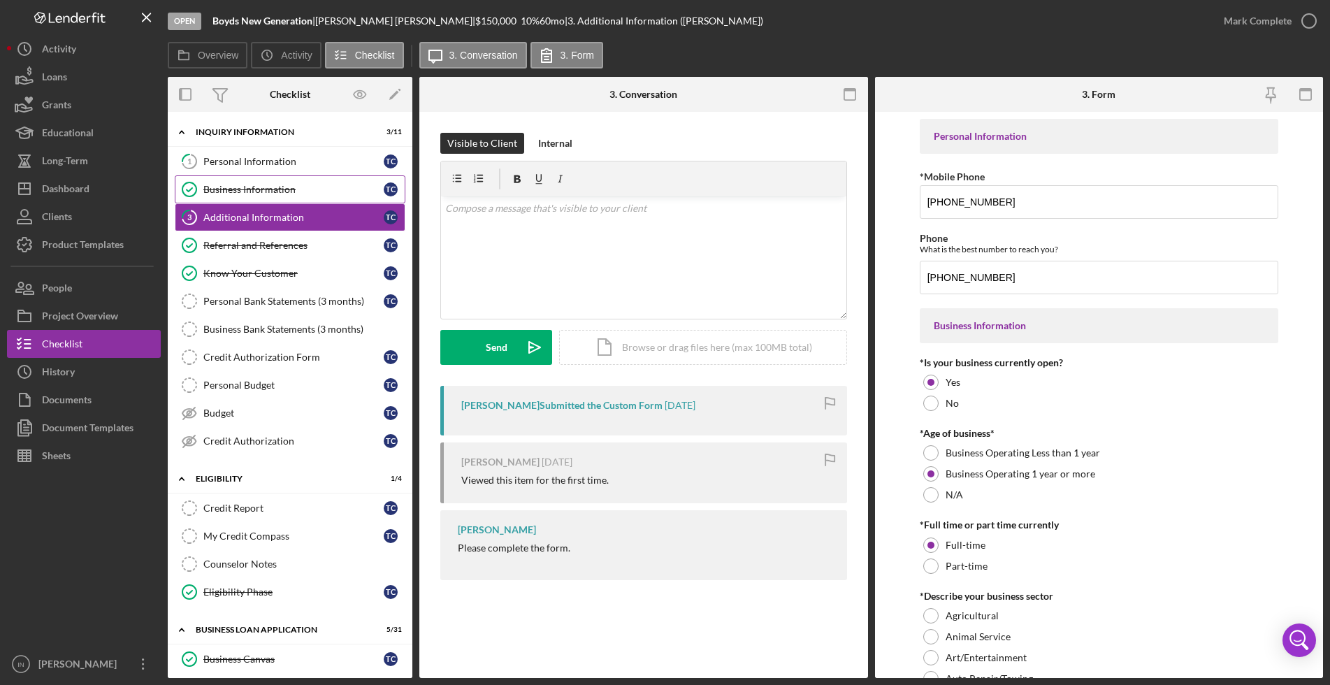
click at [266, 184] on div "Business Information" at bounding box center [293, 189] width 180 height 11
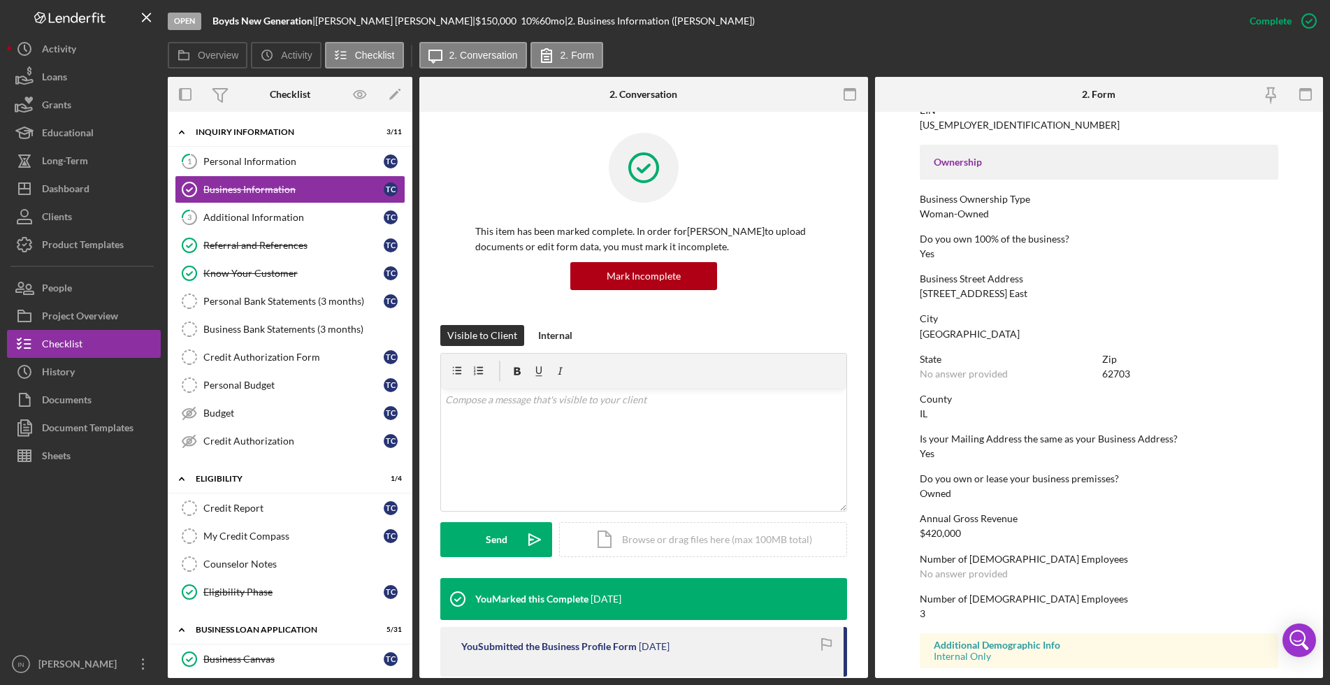
scroll to position [488, 0]
